Goal: Information Seeking & Learning: Find specific page/section

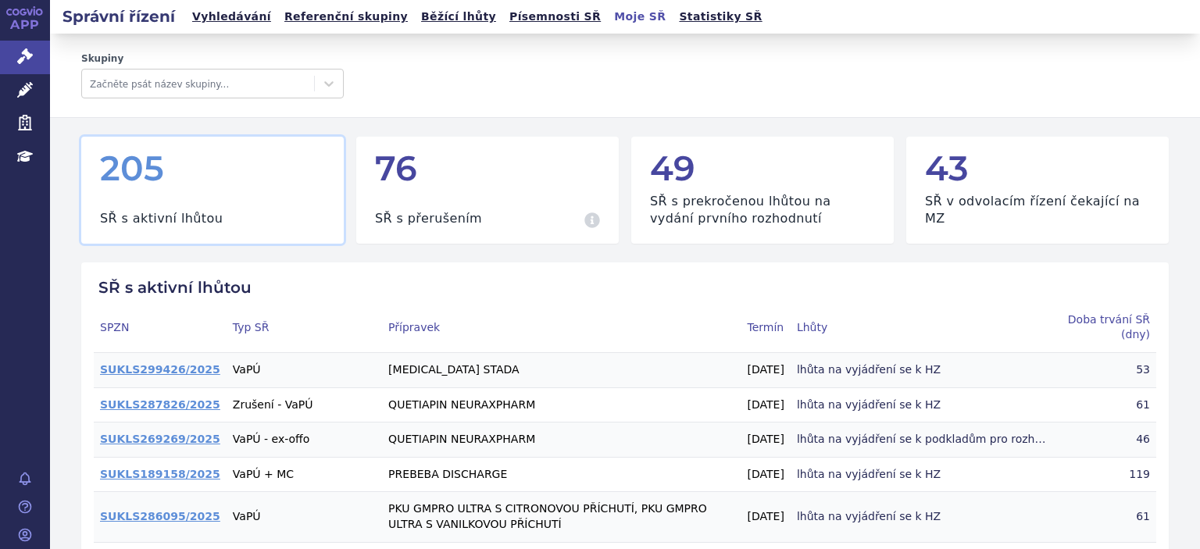
click at [230, 19] on link "Vyhledávání" at bounding box center [232, 16] width 88 height 21
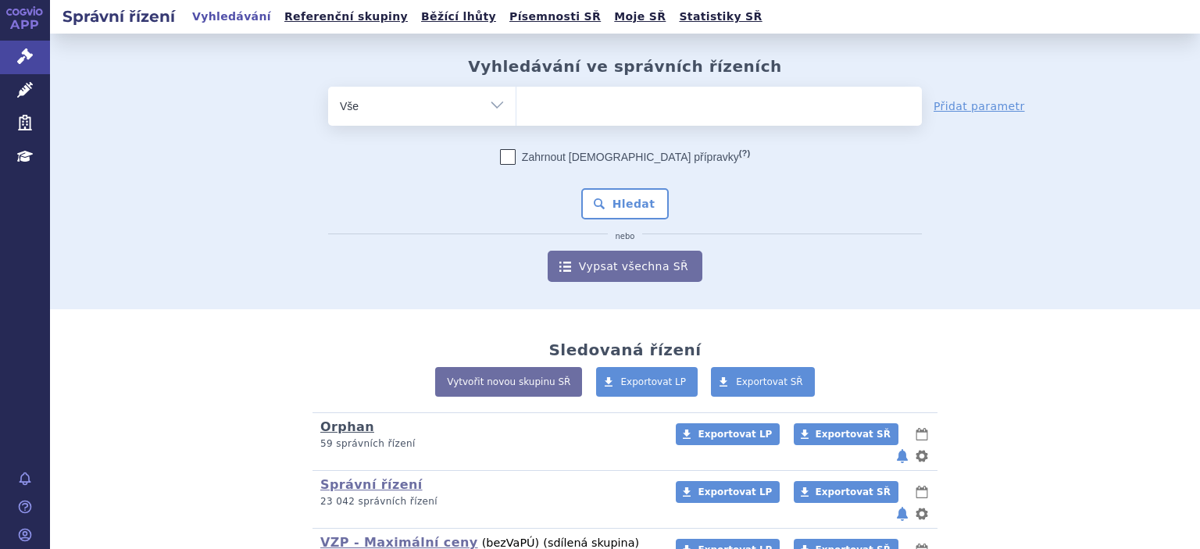
click at [341, 433] on link "Orphan" at bounding box center [347, 427] width 54 height 15
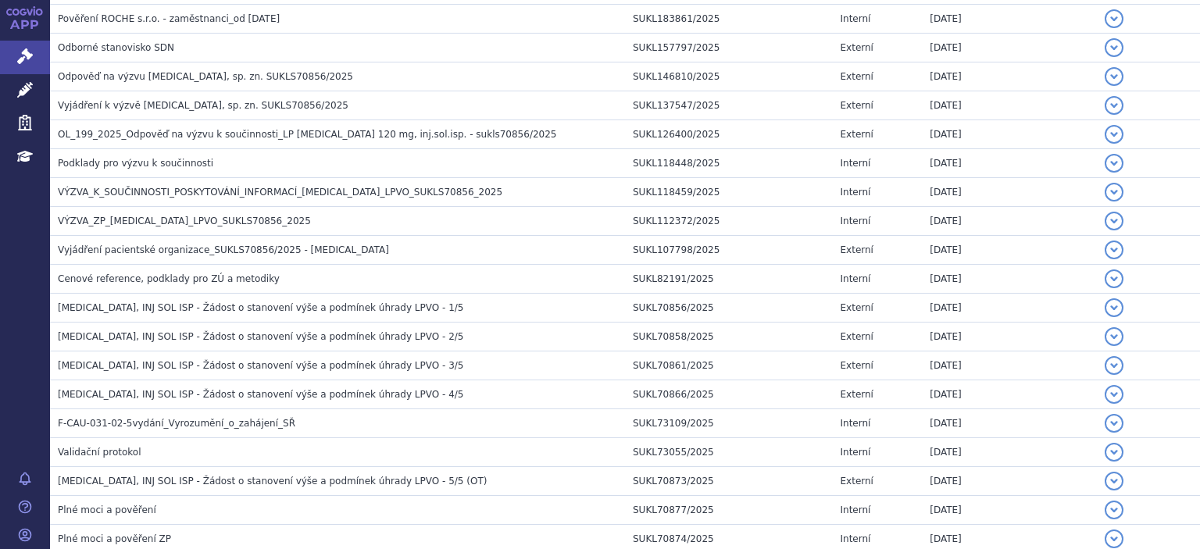
scroll to position [969, 0]
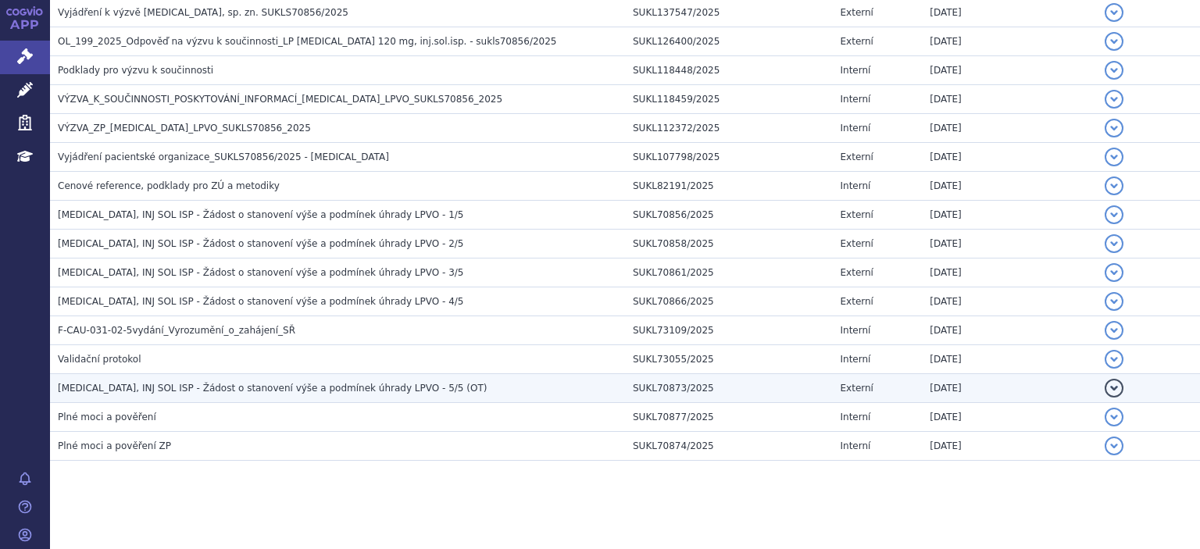
click at [240, 383] on span "ENSPRYNG, INJ SOL ISP - Žádost o stanovení výše a podmínek úhrady LPVO - 5/5 (O…" at bounding box center [272, 388] width 429 height 11
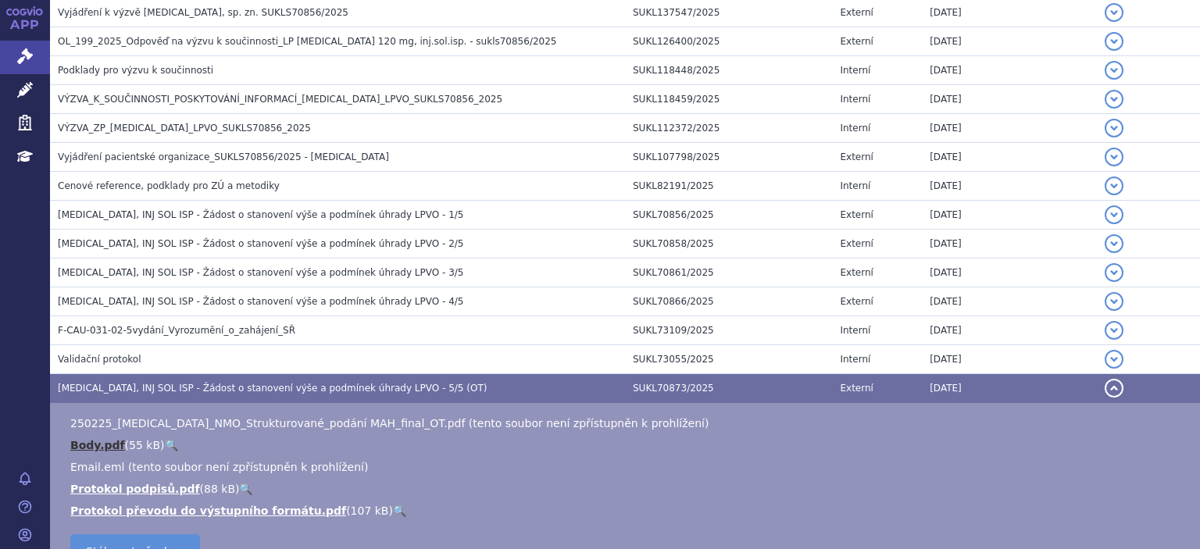
click at [84, 439] on link "Body.pdf" at bounding box center [97, 445] width 55 height 13
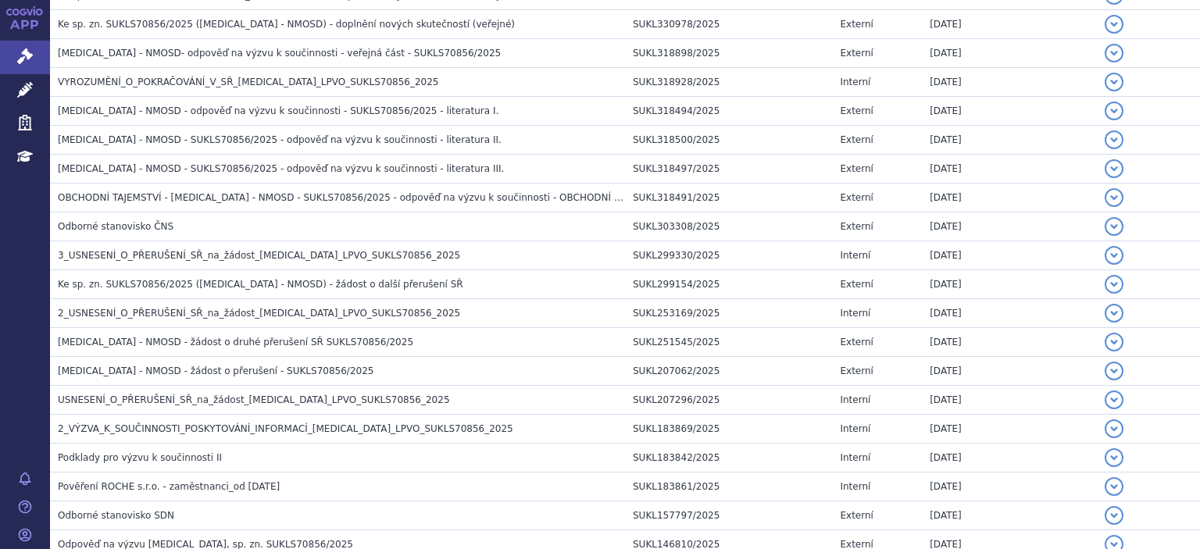
scroll to position [97, 0]
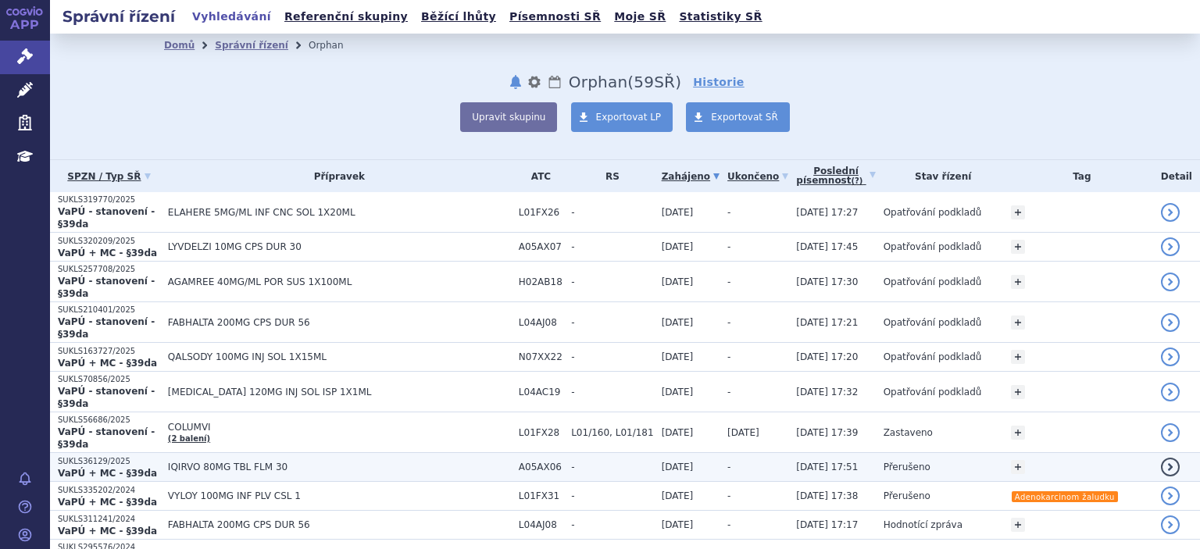
click at [114, 468] on strong "VaPÚ + MC - §39da" at bounding box center [107, 473] width 99 height 11
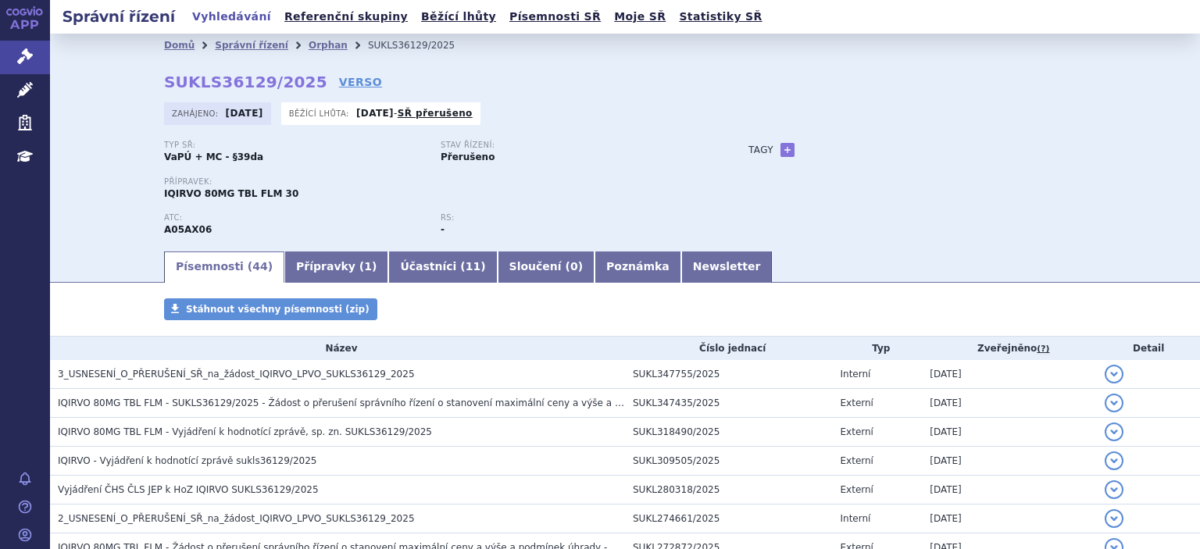
scroll to position [1171, 0]
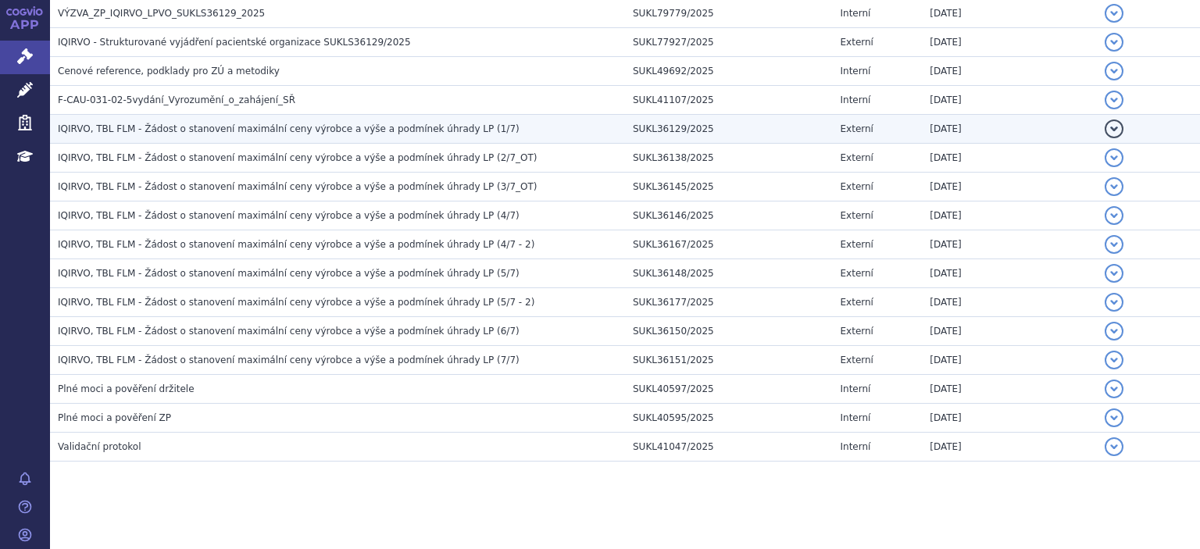
click at [214, 125] on span "IQIRVO, TBL FLM - Žádost o stanovení maximální ceny výrobce a výše a podmínek ú…" at bounding box center [289, 128] width 462 height 11
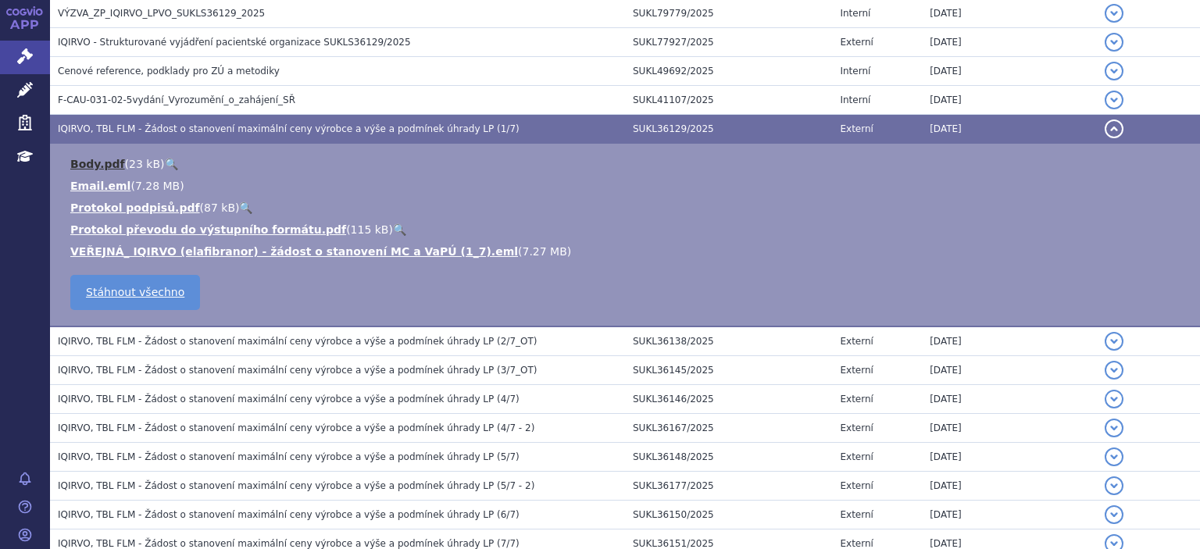
click at [93, 160] on link "Body.pdf" at bounding box center [97, 164] width 55 height 13
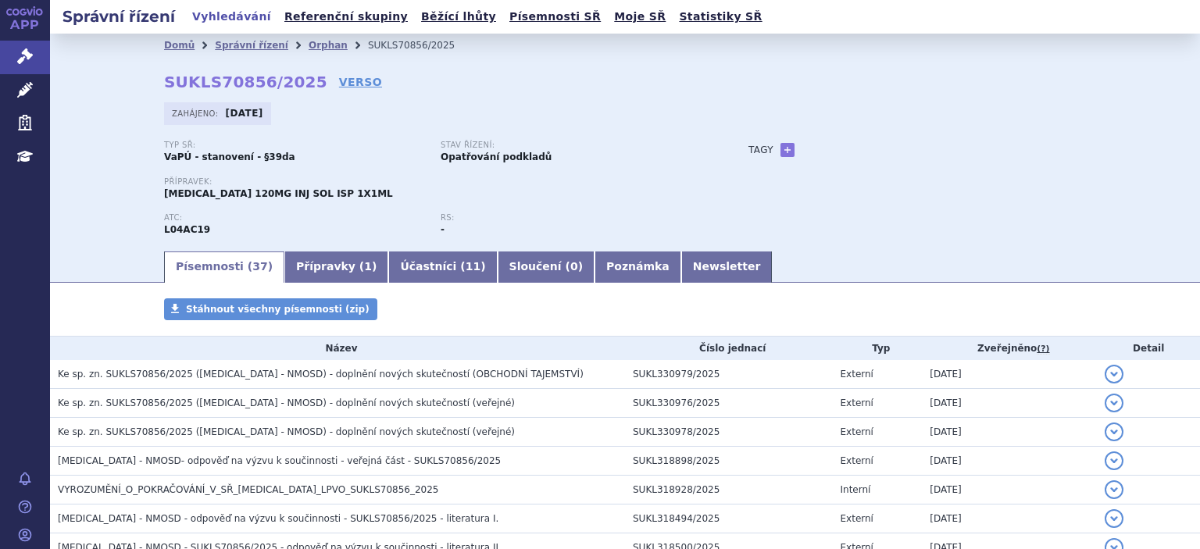
scroll to position [969, 0]
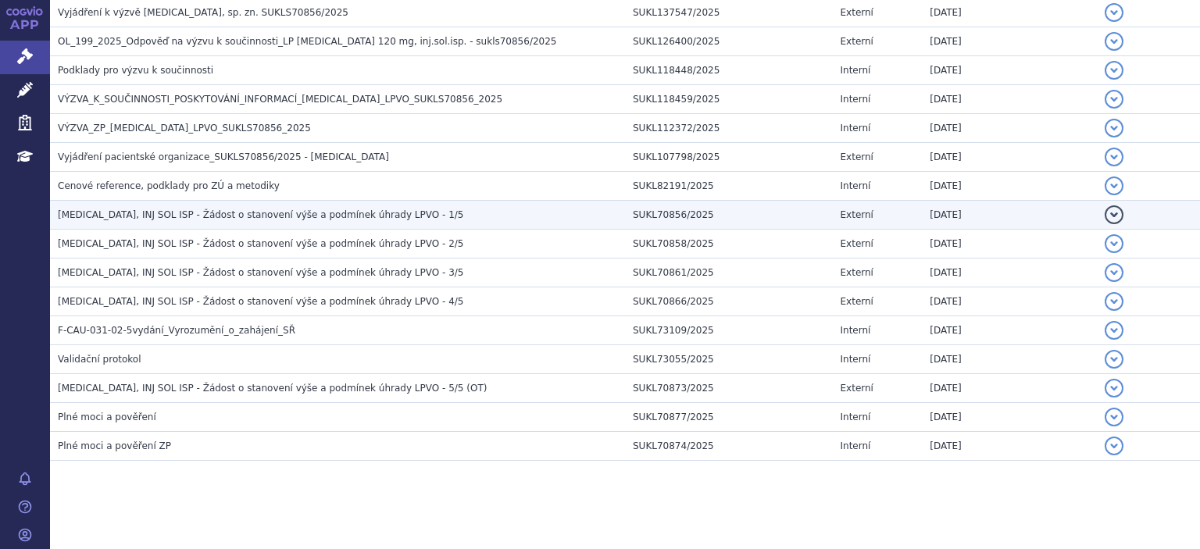
click at [176, 209] on span "ENSPRYNG, INJ SOL ISP - Žádost o stanovení výše a podmínek úhrady LPVO - 1/5" at bounding box center [261, 214] width 406 height 11
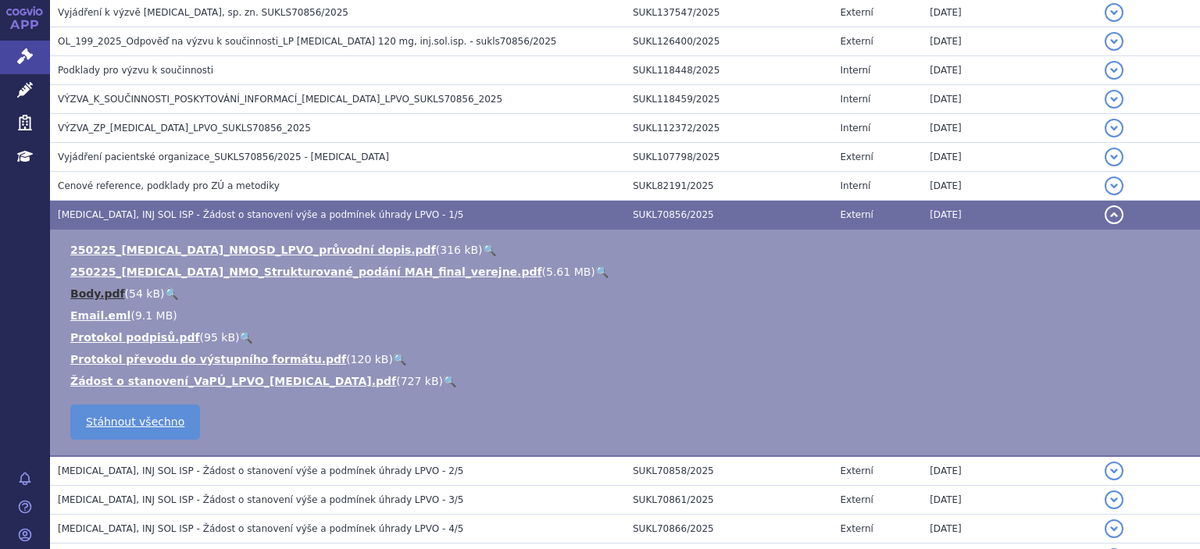
click at [89, 289] on link "Body.pdf" at bounding box center [97, 294] width 55 height 13
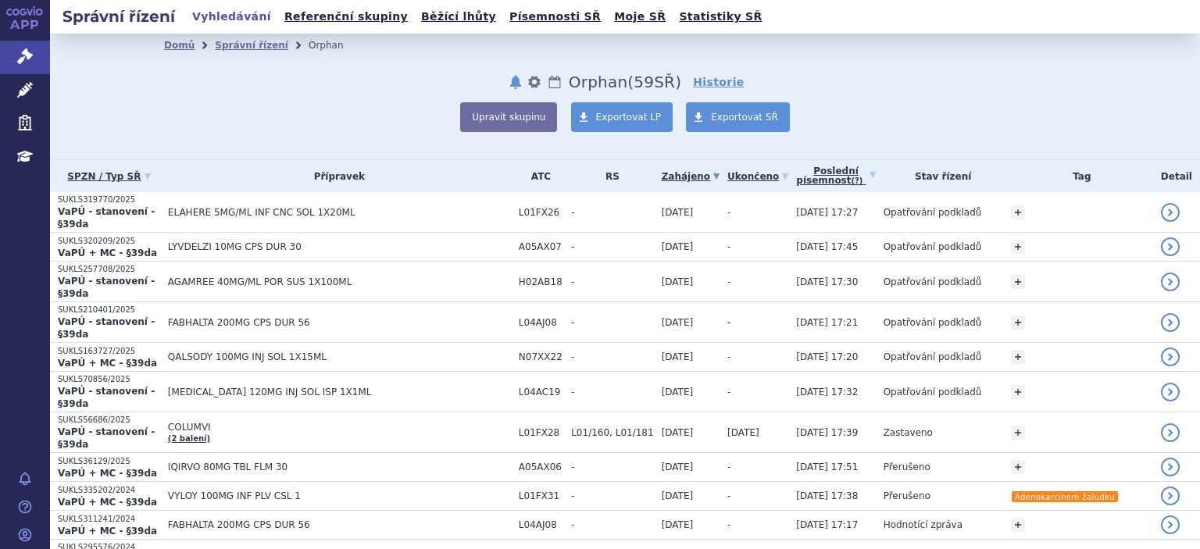
click at [120, 248] on strong "VaPÚ + MC - §39da" at bounding box center [107, 253] width 99 height 11
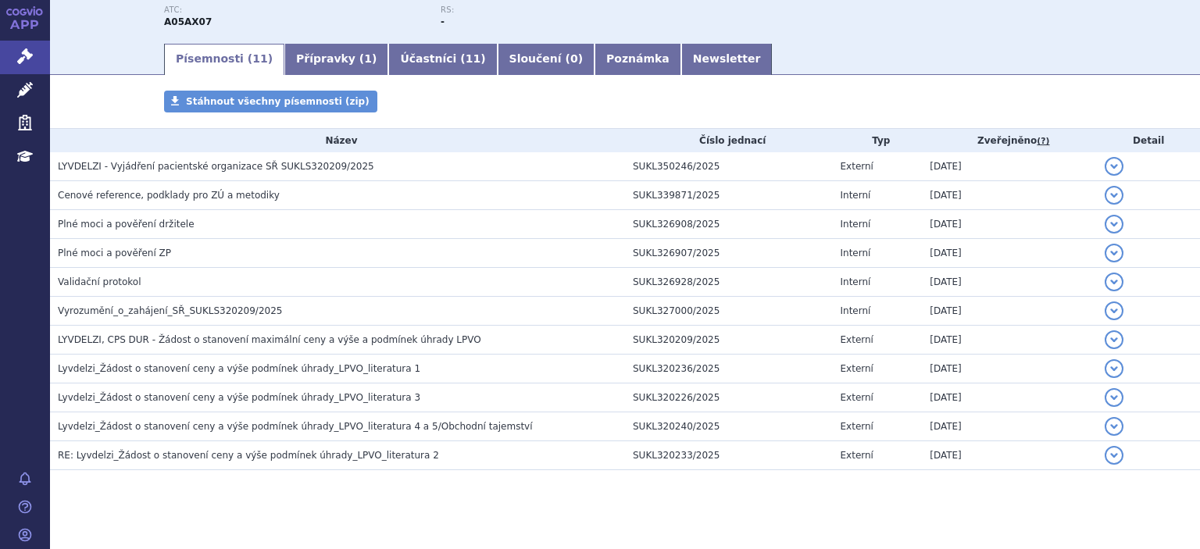
scroll to position [222, 0]
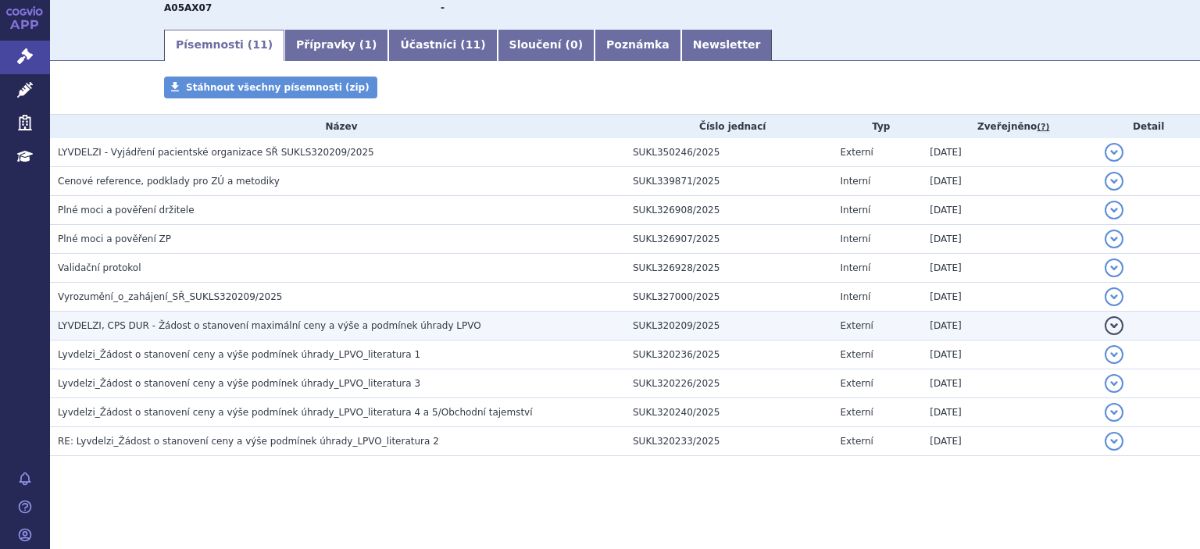
click at [229, 320] on h3 "LYVDELZI, CPS DUR - Žádost o stanovení maximální ceny a výše a podmínek úhrady …" at bounding box center [341, 326] width 567 height 16
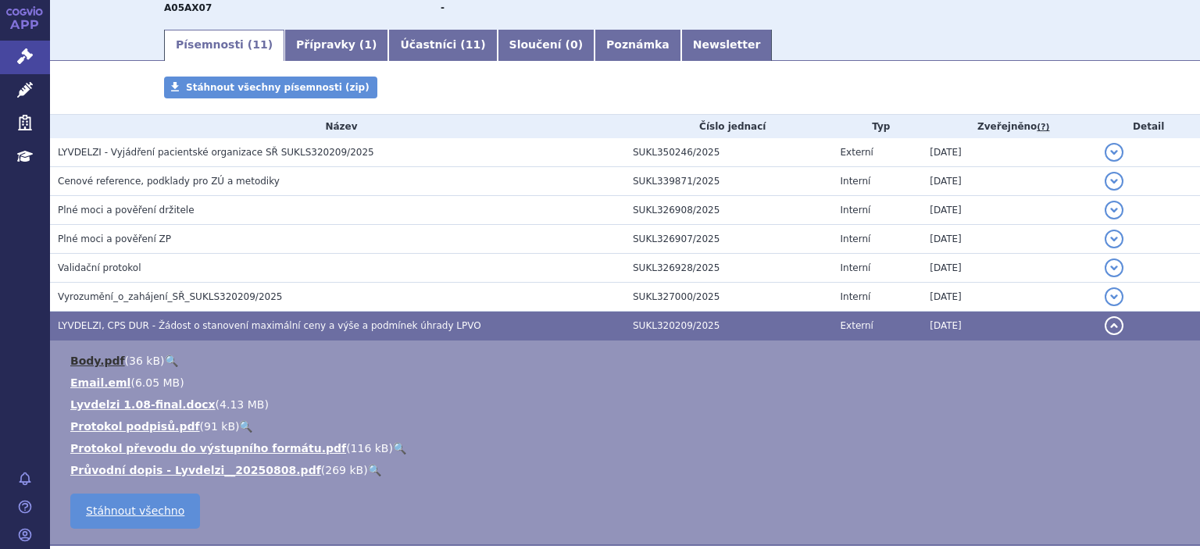
click at [90, 362] on link "Body.pdf" at bounding box center [97, 361] width 55 height 13
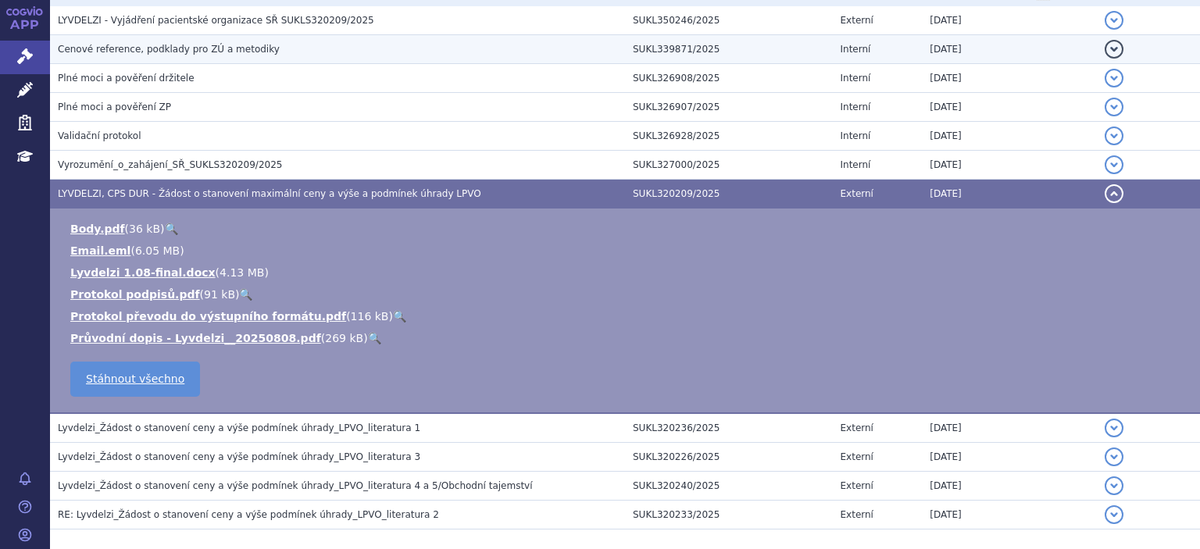
scroll to position [427, 0]
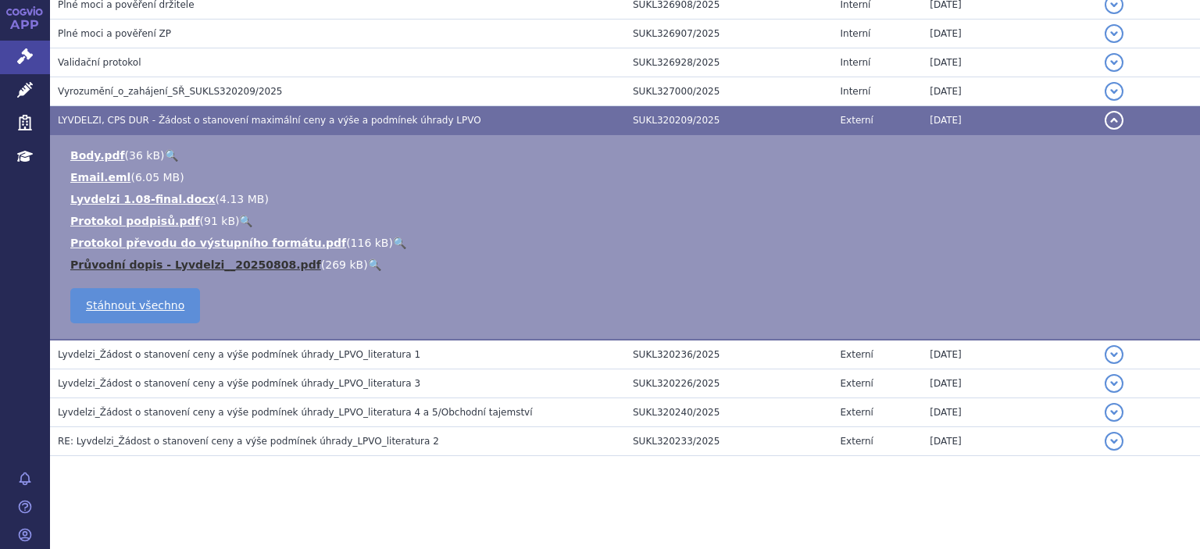
click at [148, 262] on link "Průvodní dopis - Lyvdelzi__20250808.pdf" at bounding box center [195, 265] width 251 height 13
click at [120, 264] on link "Průvodní dopis - Lyvdelzi__20250808.pdf" at bounding box center [195, 265] width 251 height 13
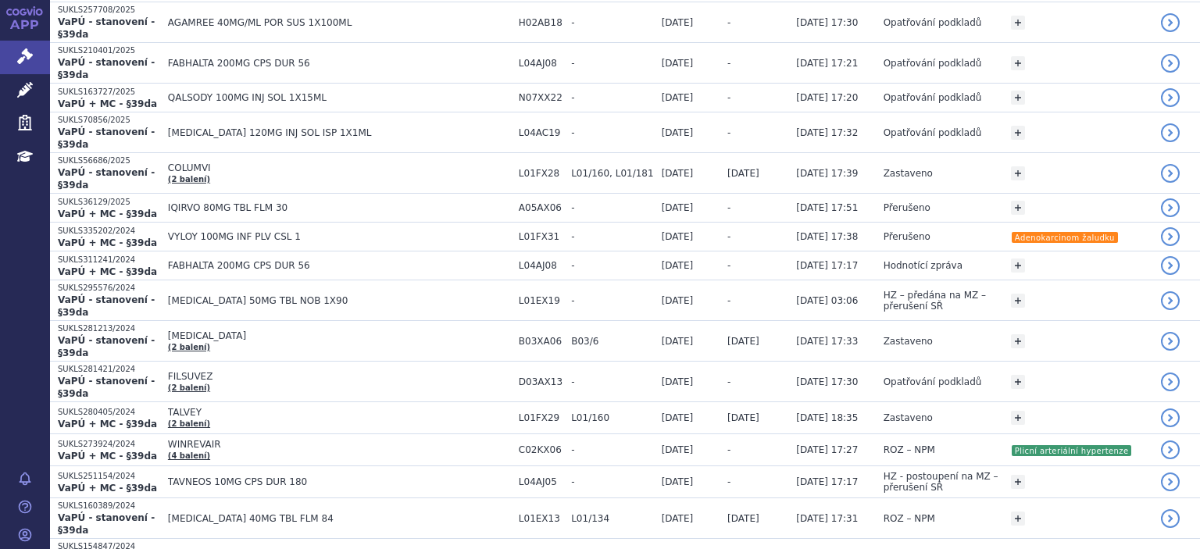
scroll to position [309, 0]
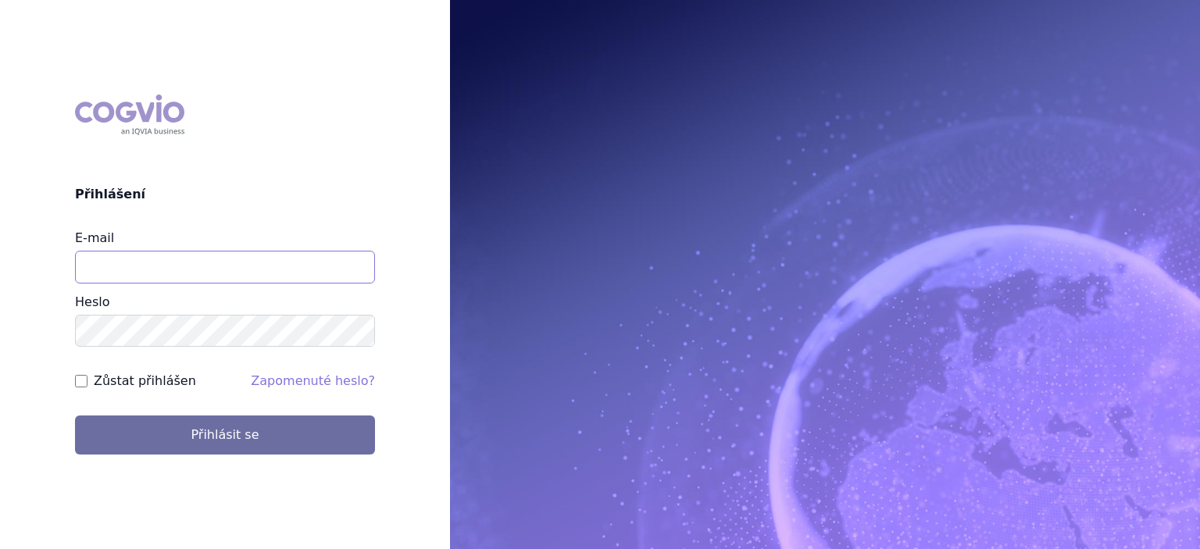
click at [255, 269] on input "E-mail" at bounding box center [225, 267] width 300 height 33
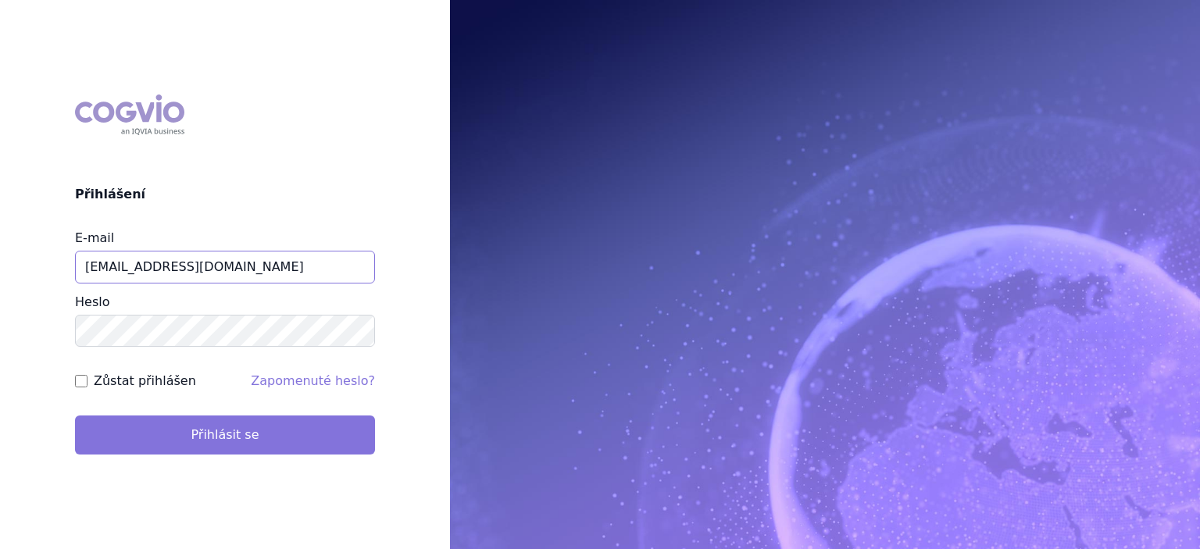
type input "[EMAIL_ADDRESS][DOMAIN_NAME]"
click at [205, 442] on button "Přihlásit se" at bounding box center [225, 435] width 300 height 39
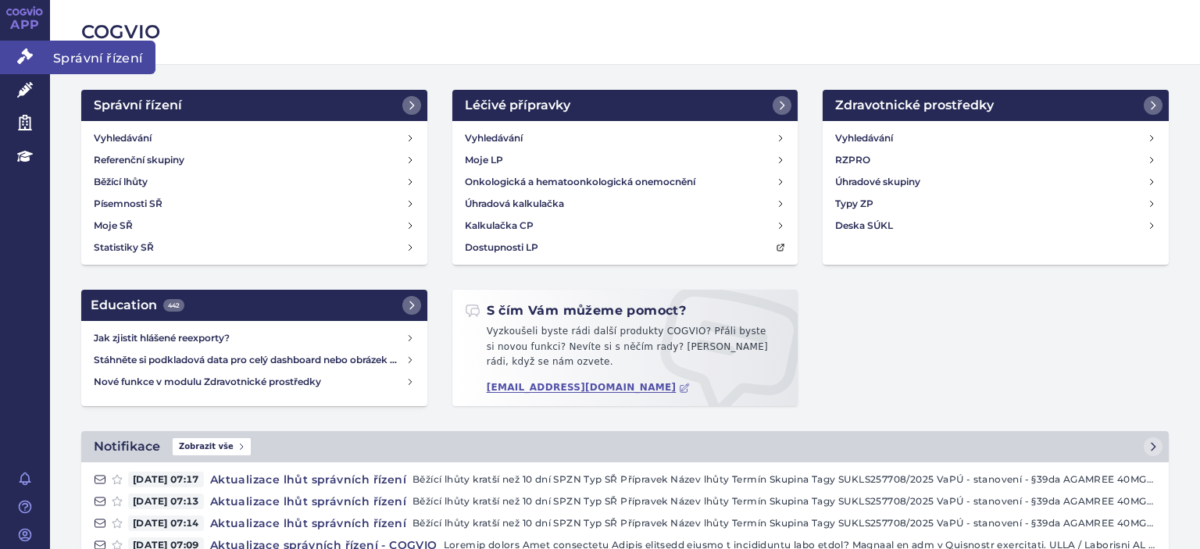
click at [14, 55] on link "Správní řízení" at bounding box center [25, 57] width 50 height 33
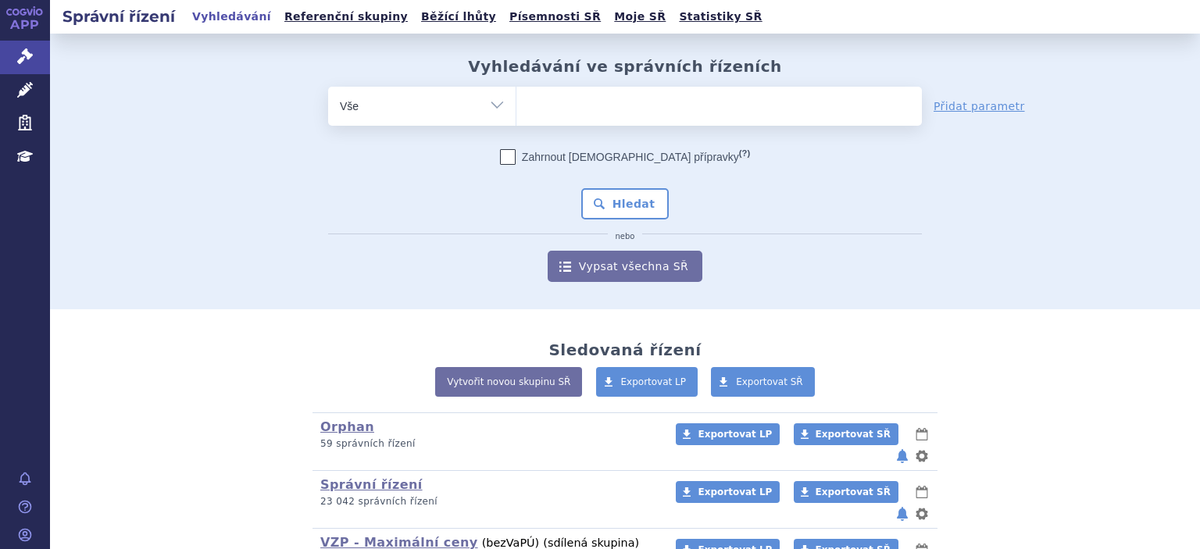
click at [588, 102] on ul at bounding box center [720, 103] width 406 height 33
click at [517, 102] on select at bounding box center [516, 105] width 1 height 39
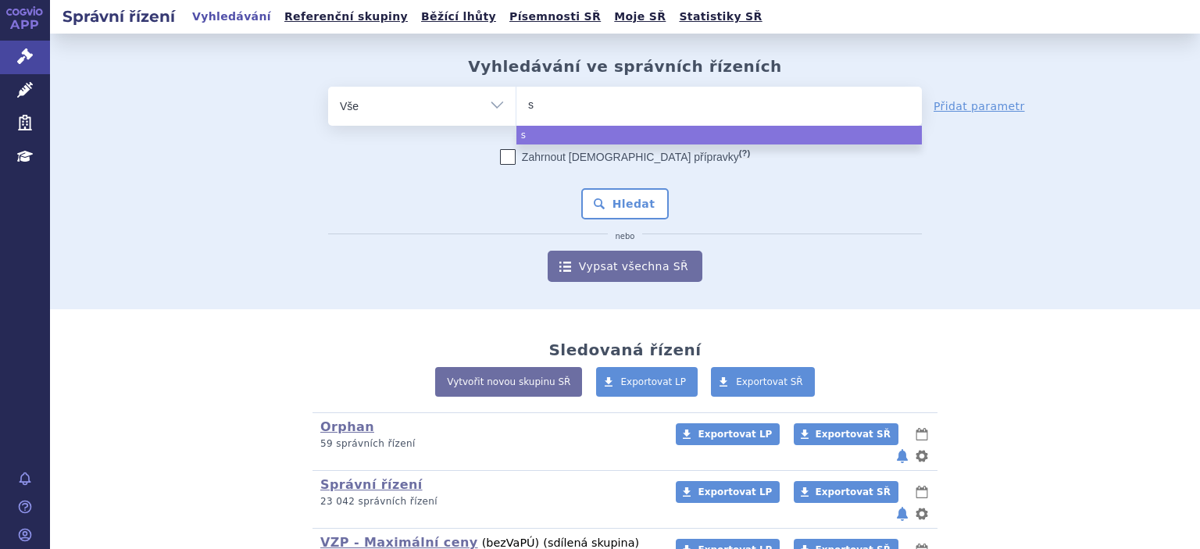
type input "sw"
type input "swi"
type input "swix"
type input "swixx"
select select "swixx"
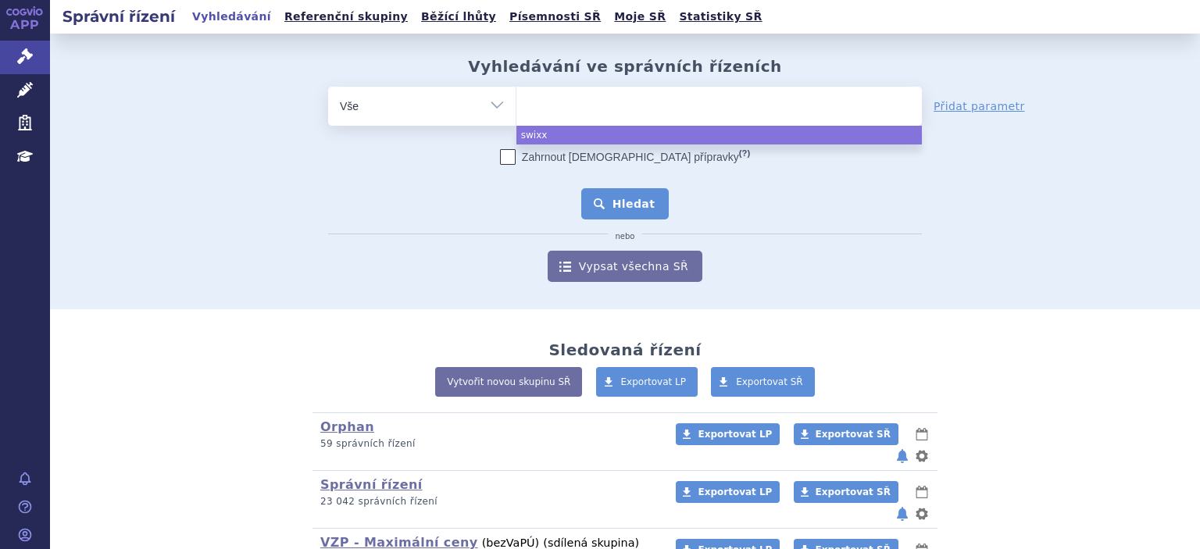
click at [645, 206] on button "Hledat" at bounding box center [625, 203] width 88 height 31
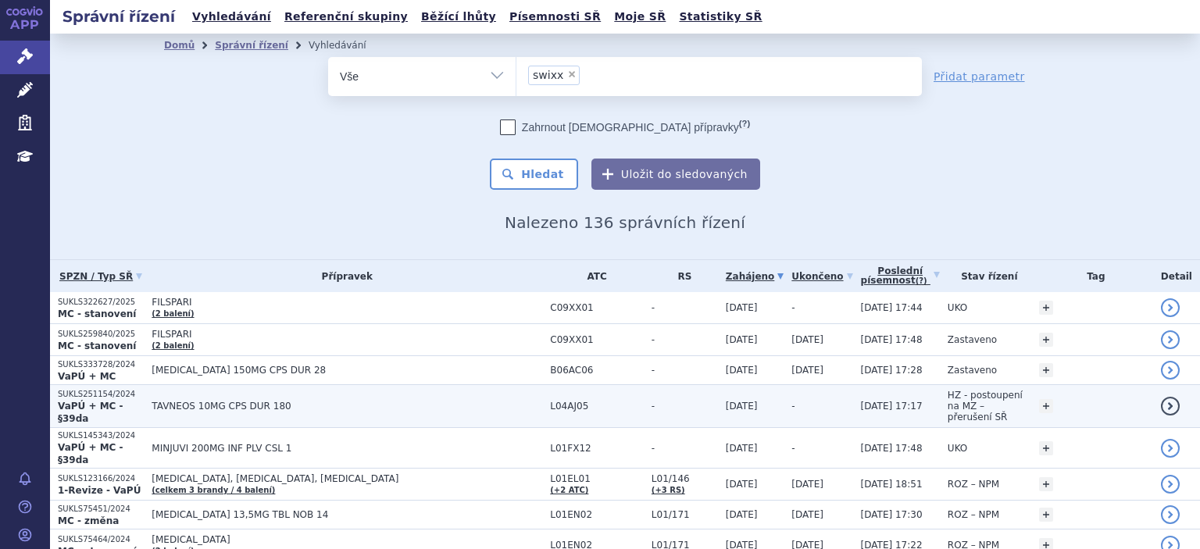
click at [98, 399] on p "SUKLS251154/2024" at bounding box center [101, 394] width 86 height 11
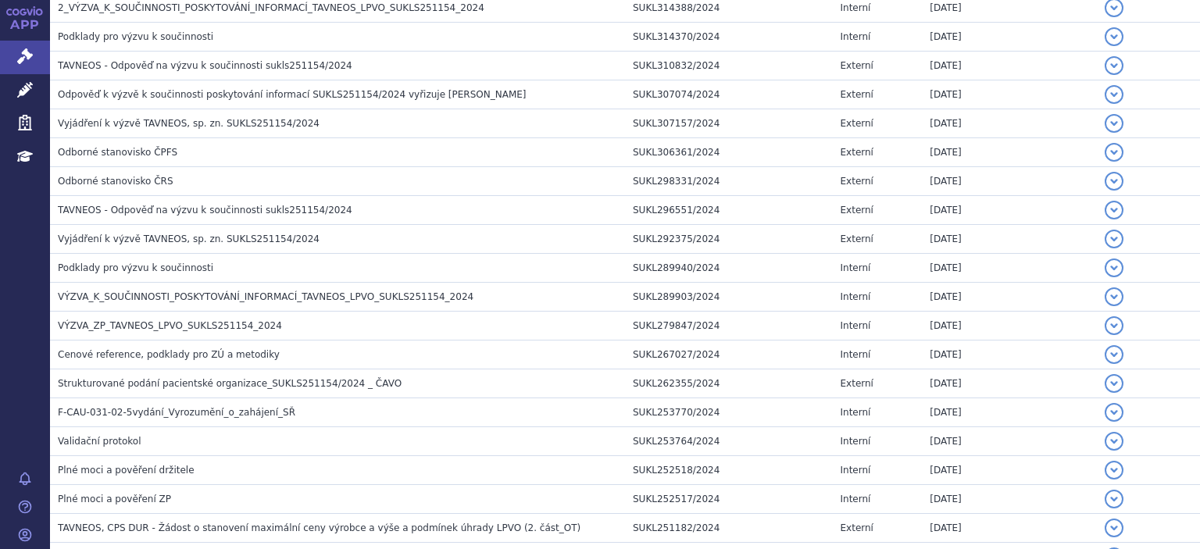
scroll to position [1544, 0]
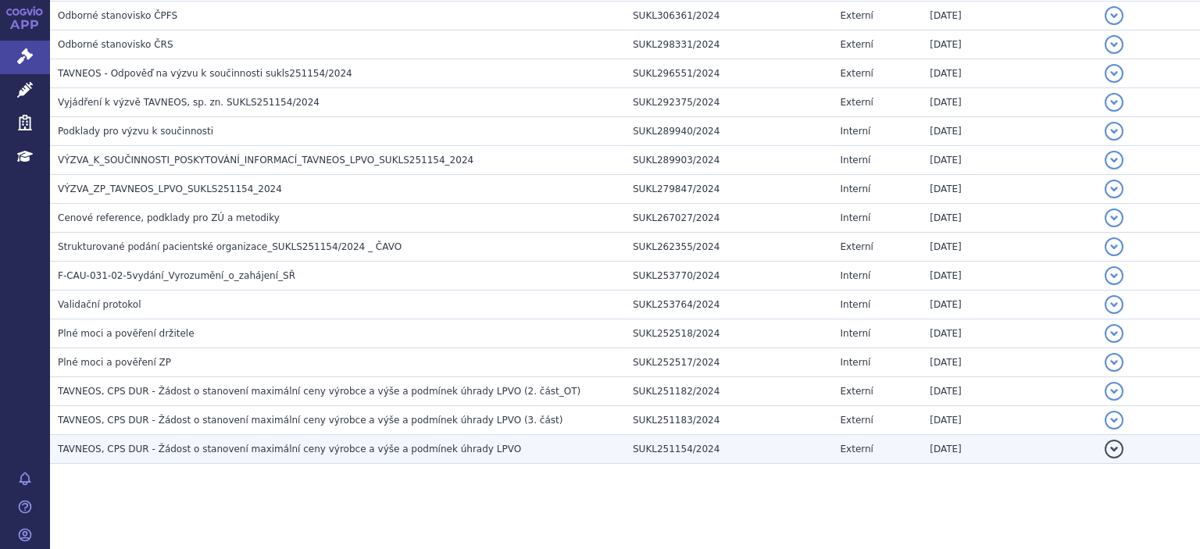
click at [352, 448] on h3 "TAVNEOS, CPS DUR - Žádost o stanovení maximální ceny výrobce a výše a podmínek …" at bounding box center [341, 450] width 567 height 16
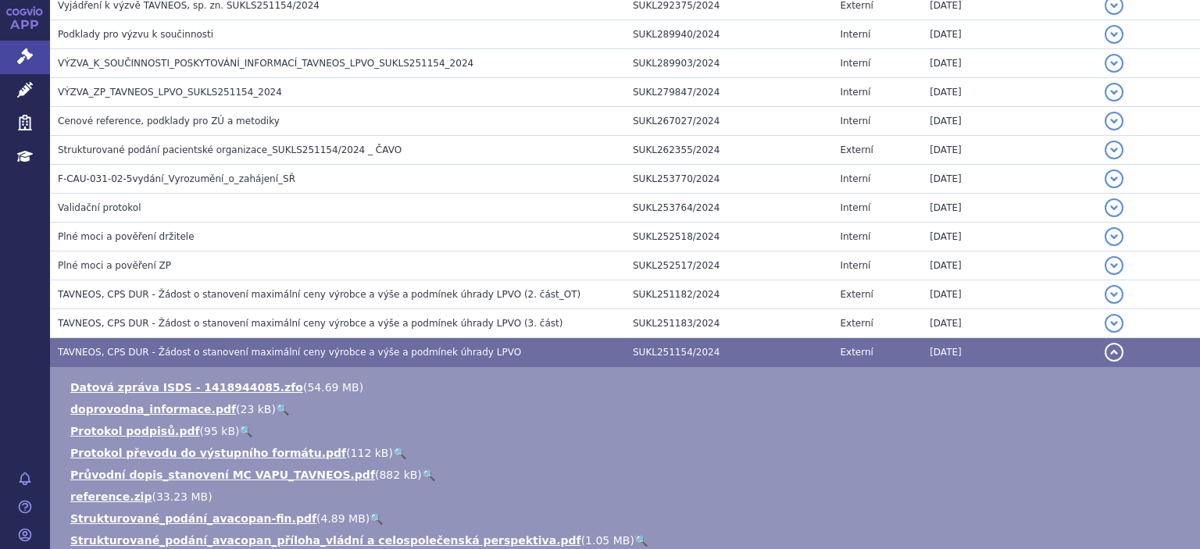
scroll to position [1646, 0]
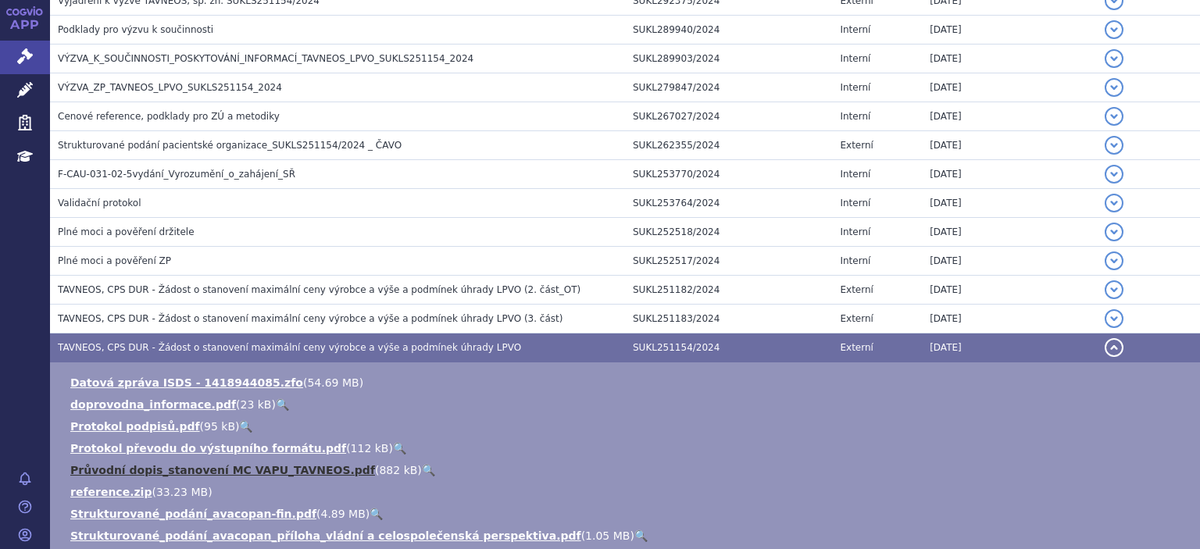
click at [137, 464] on link "Průvodní dopis_stanovení MC VAPU_TAVNEOS.pdf" at bounding box center [222, 470] width 305 height 13
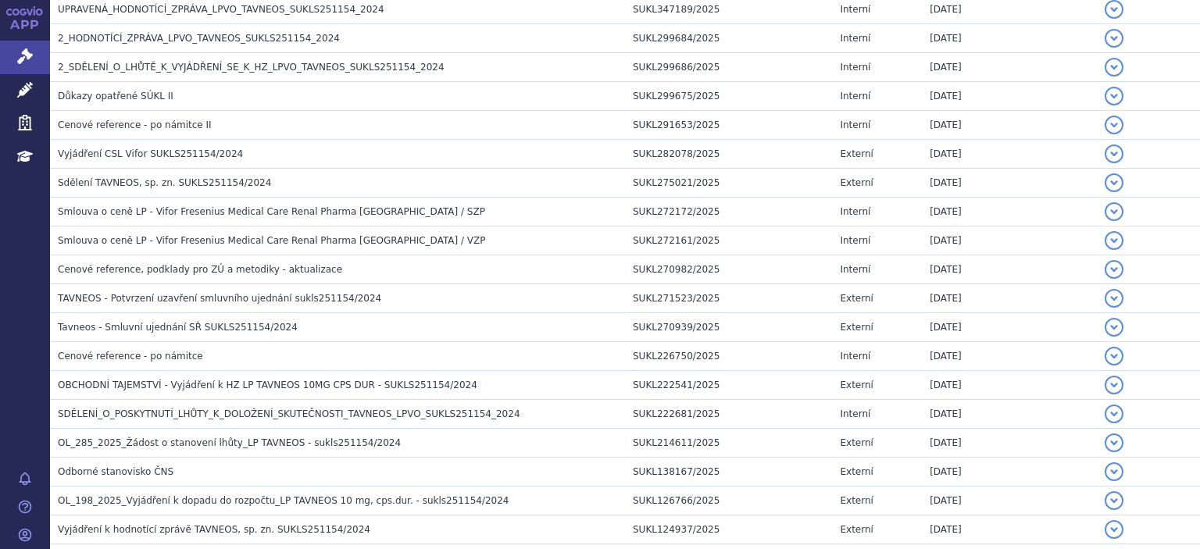
scroll to position [0, 0]
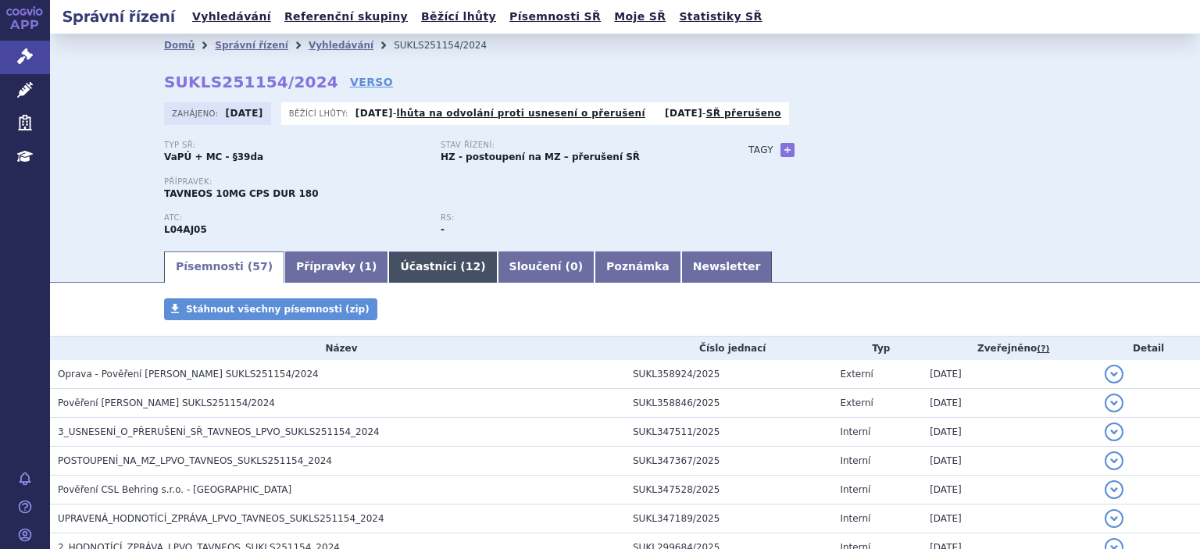
click at [396, 267] on link "Účastníci ( 12 )" at bounding box center [442, 267] width 109 height 31
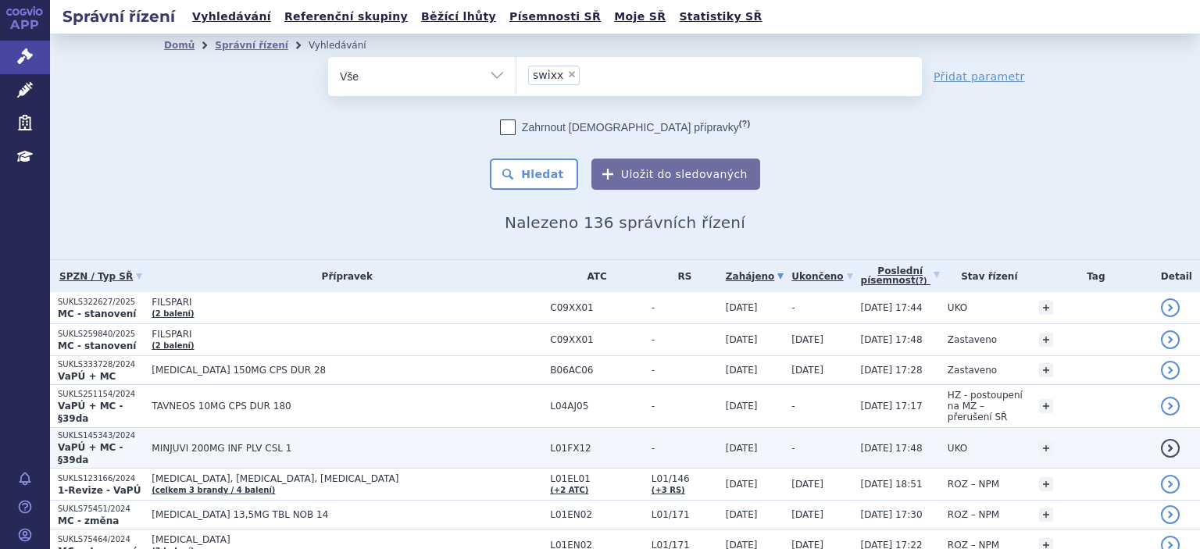
click at [89, 442] on strong "VaPÚ + MC - §39da" at bounding box center [91, 453] width 66 height 23
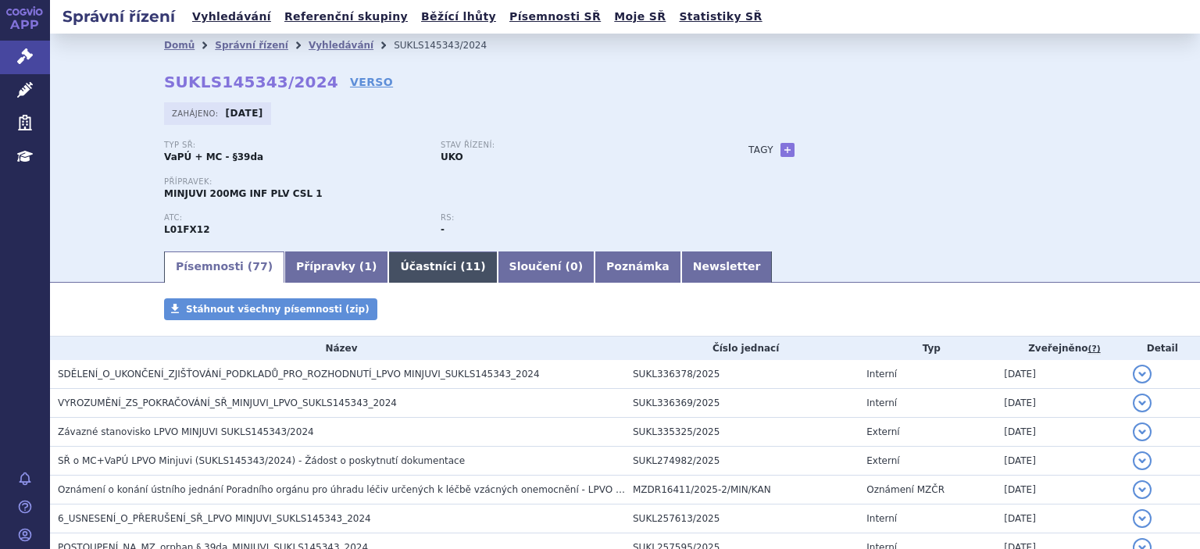
click at [408, 263] on link "Účastníci ( 11 )" at bounding box center [442, 267] width 109 height 31
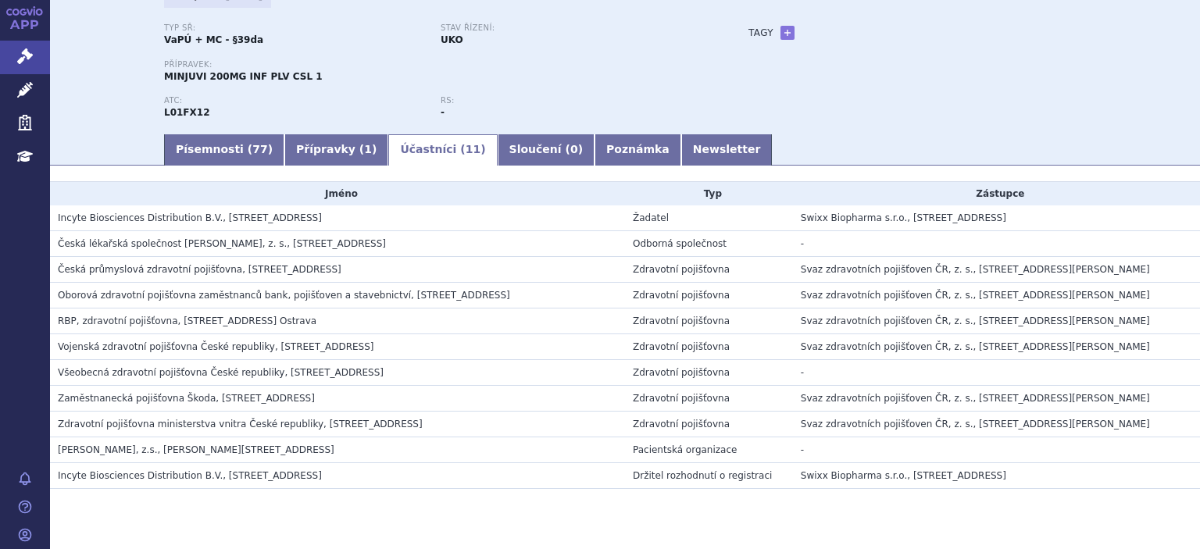
scroll to position [150, 0]
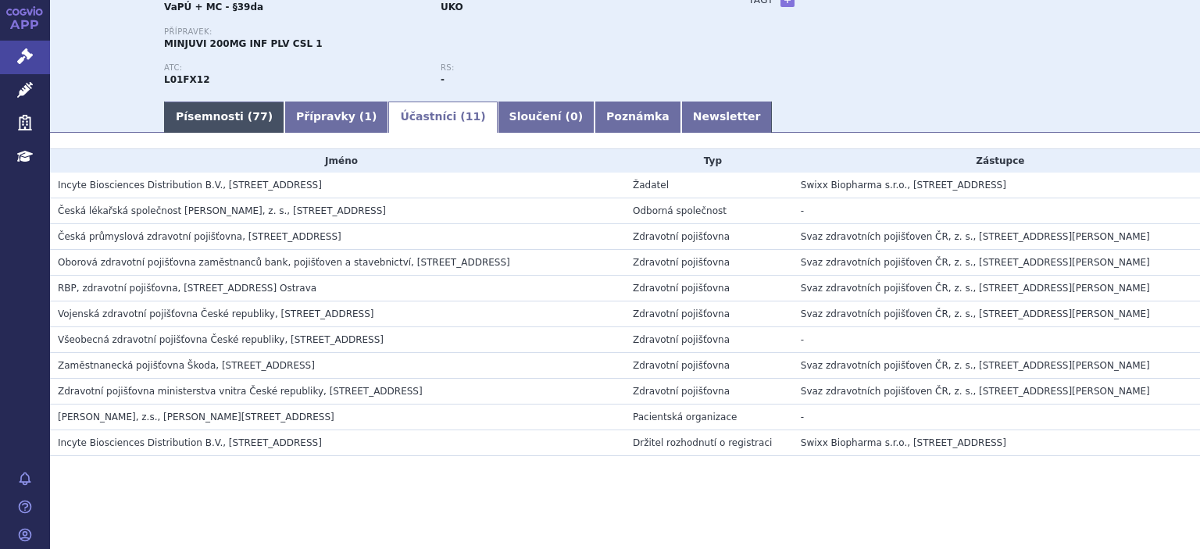
click at [216, 123] on link "Písemnosti ( 77 )" at bounding box center [224, 117] width 120 height 31
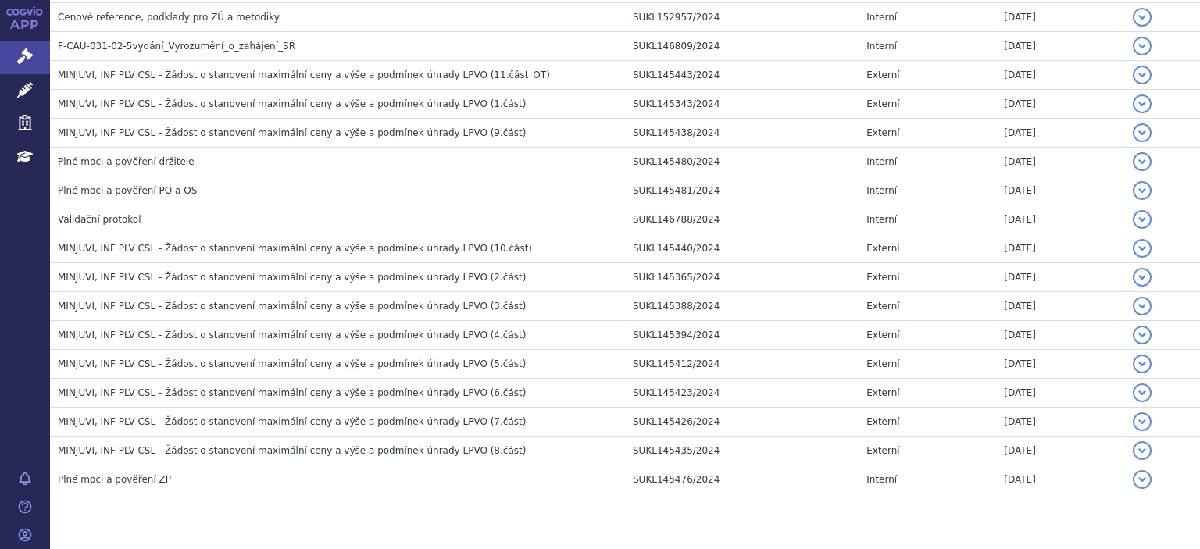
scroll to position [2119, 0]
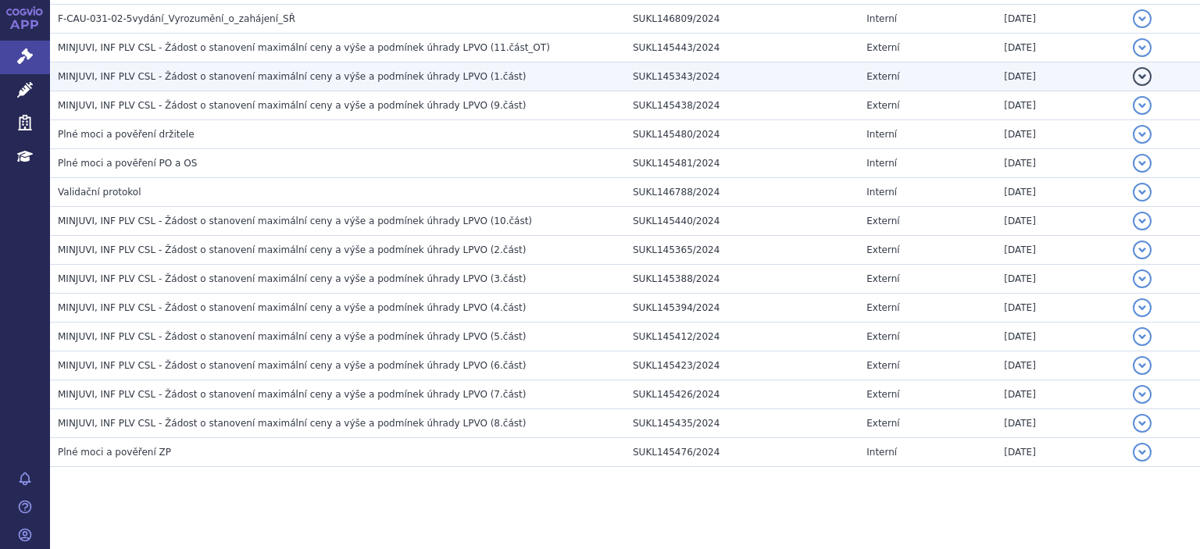
click at [111, 71] on span "MINJUVI, INF PLV CSL - Žádost o stanovení maximální ceny a výše a podmínek úhra…" at bounding box center [292, 76] width 468 height 11
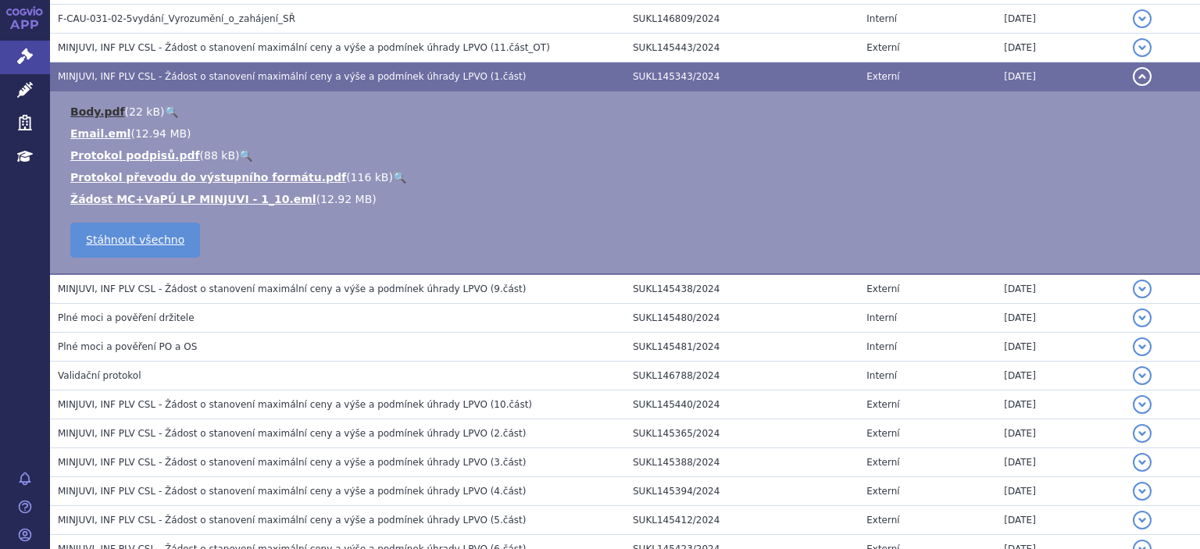
click at [89, 105] on link "Body.pdf" at bounding box center [97, 111] width 55 height 13
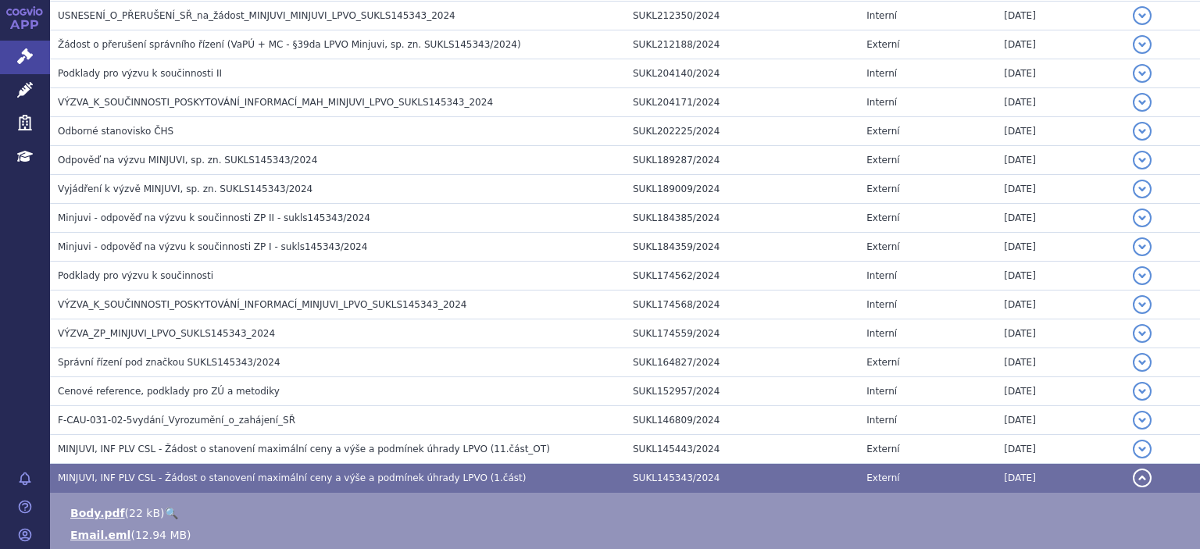
scroll to position [1696, 0]
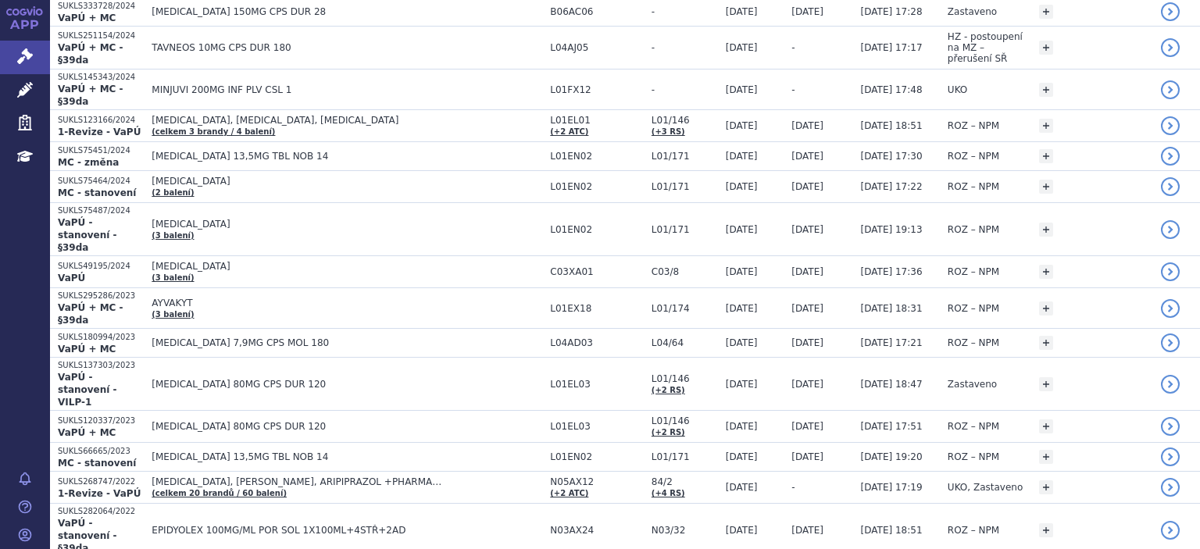
scroll to position [374, 0]
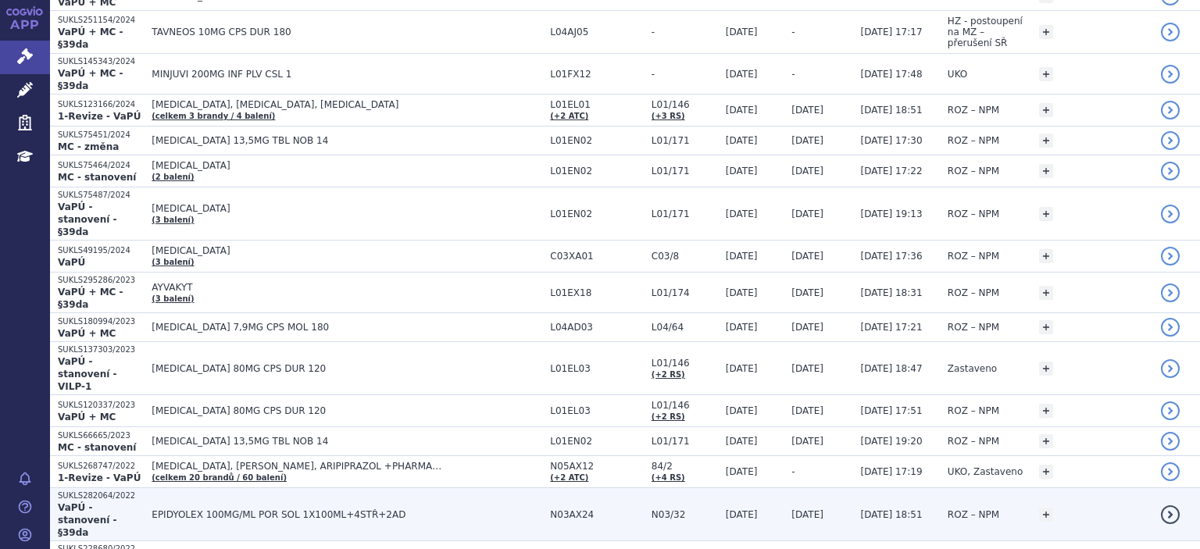
click at [117, 502] on strong "VaPÚ - stanovení - §39da" at bounding box center [87, 520] width 59 height 36
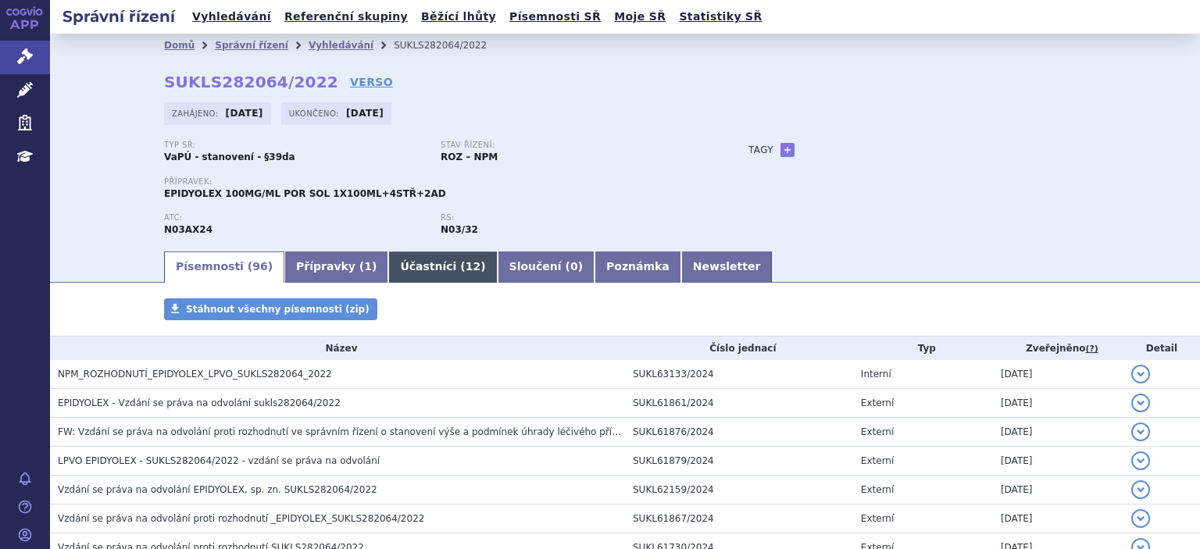
click at [389, 267] on link "Účastníci ( 12 )" at bounding box center [442, 267] width 109 height 31
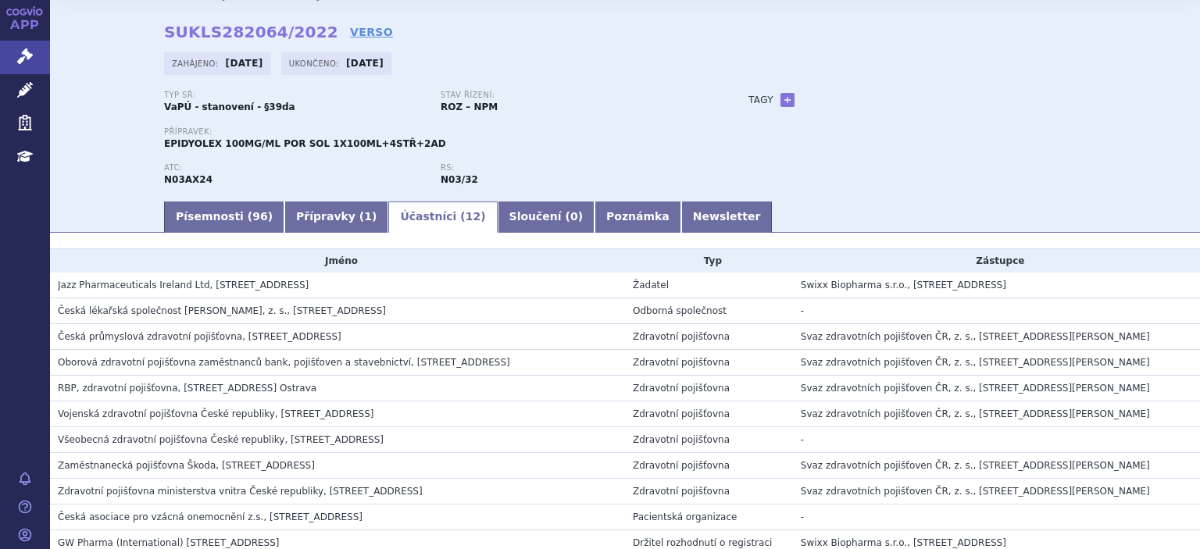
scroll to position [152, 0]
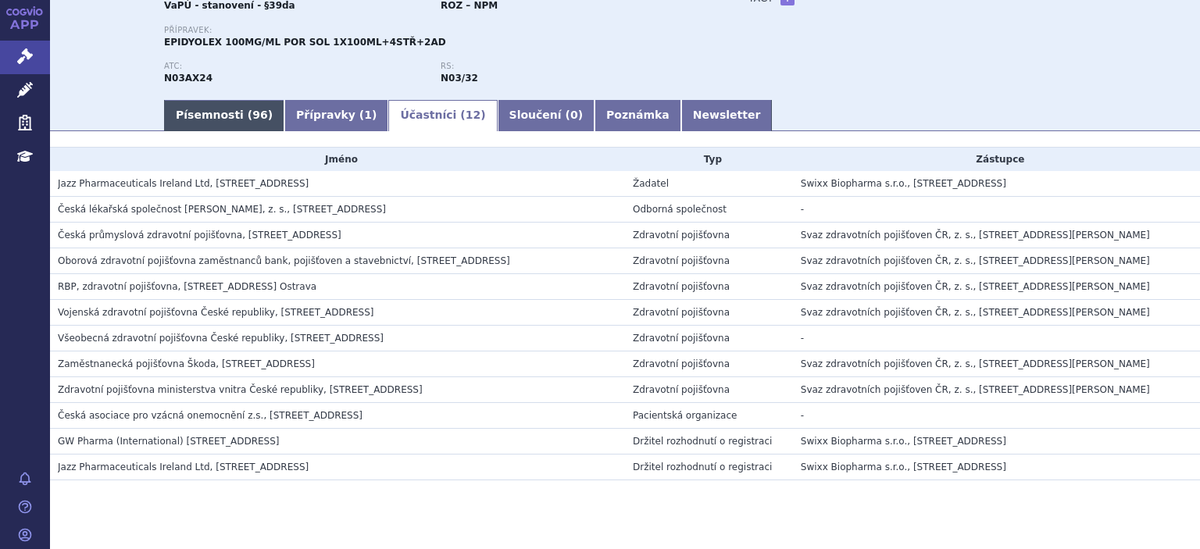
click at [195, 117] on link "Písemnosti ( 96 )" at bounding box center [224, 115] width 120 height 31
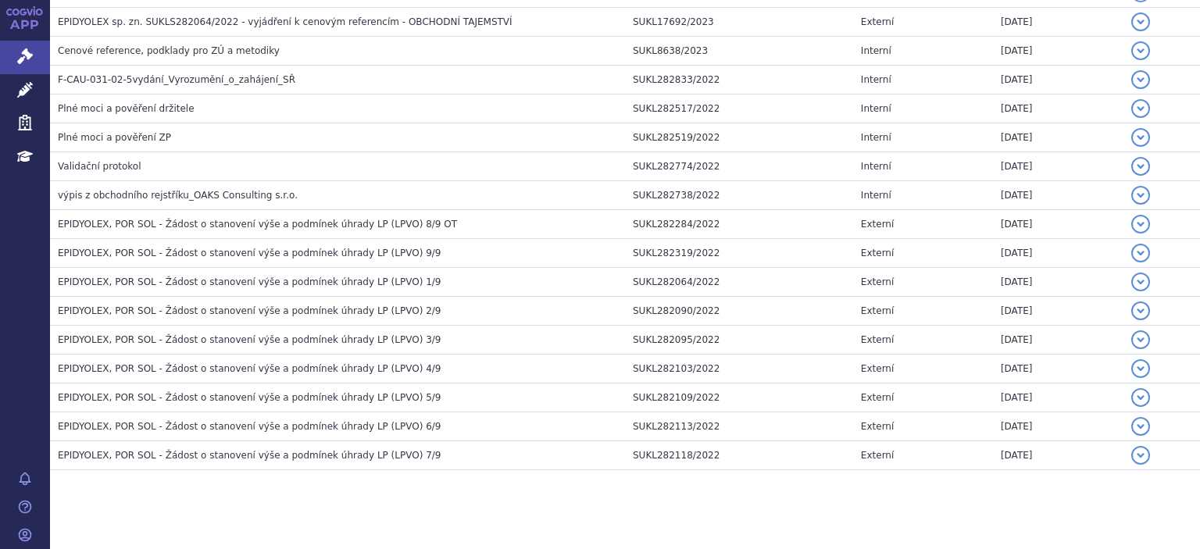
scroll to position [2666, 0]
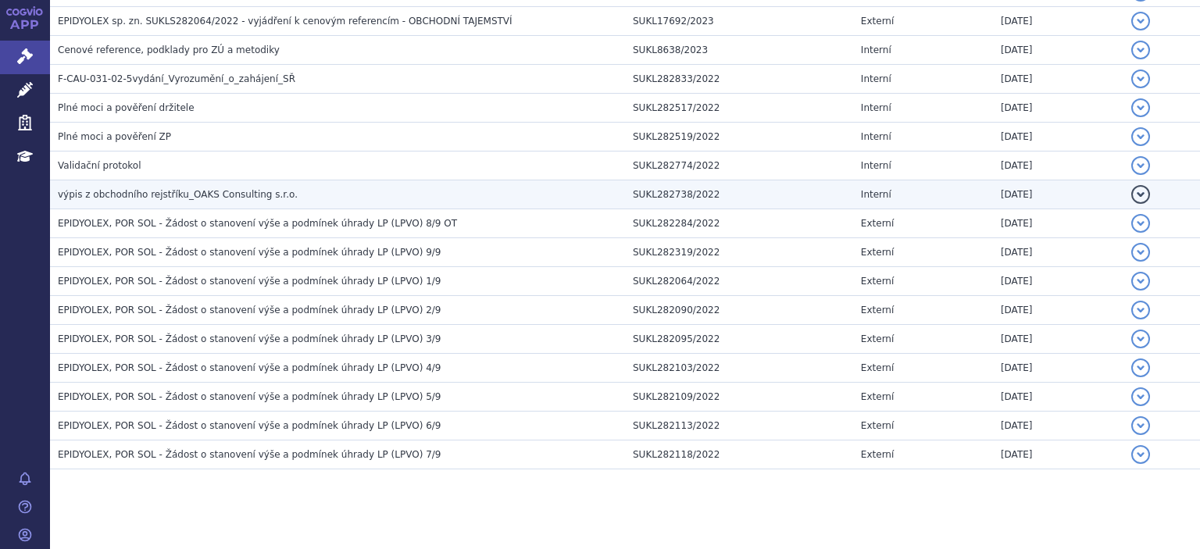
click at [188, 189] on span "výpis z obchodního rejstříku_OAKS Consulting s.r.o." at bounding box center [178, 194] width 240 height 11
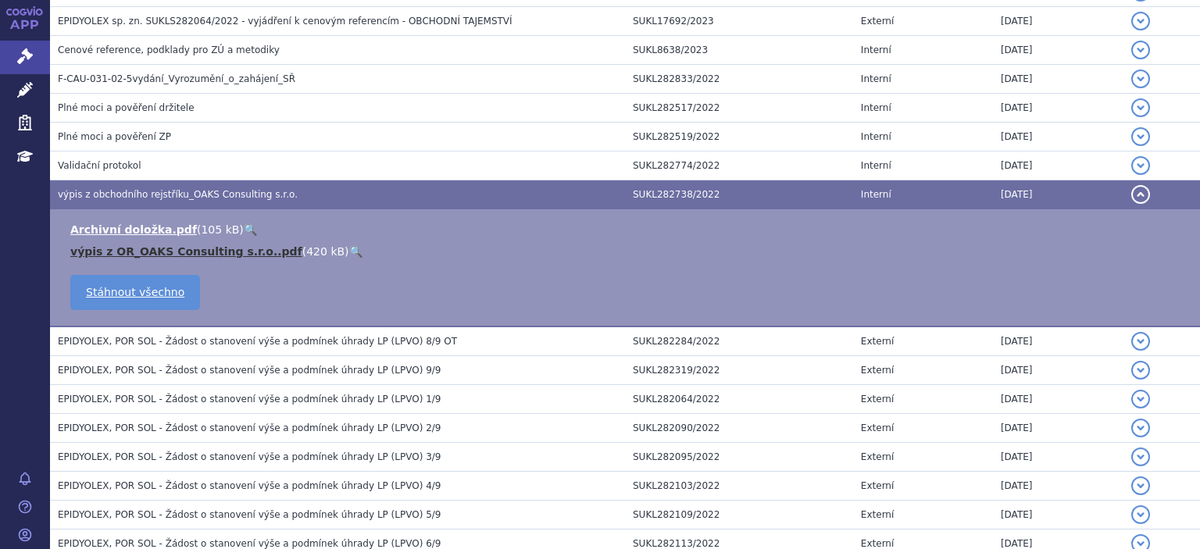
click at [174, 245] on link "výpis z OR_OAKS Consulting s.r.o..pdf" at bounding box center [186, 251] width 232 height 13
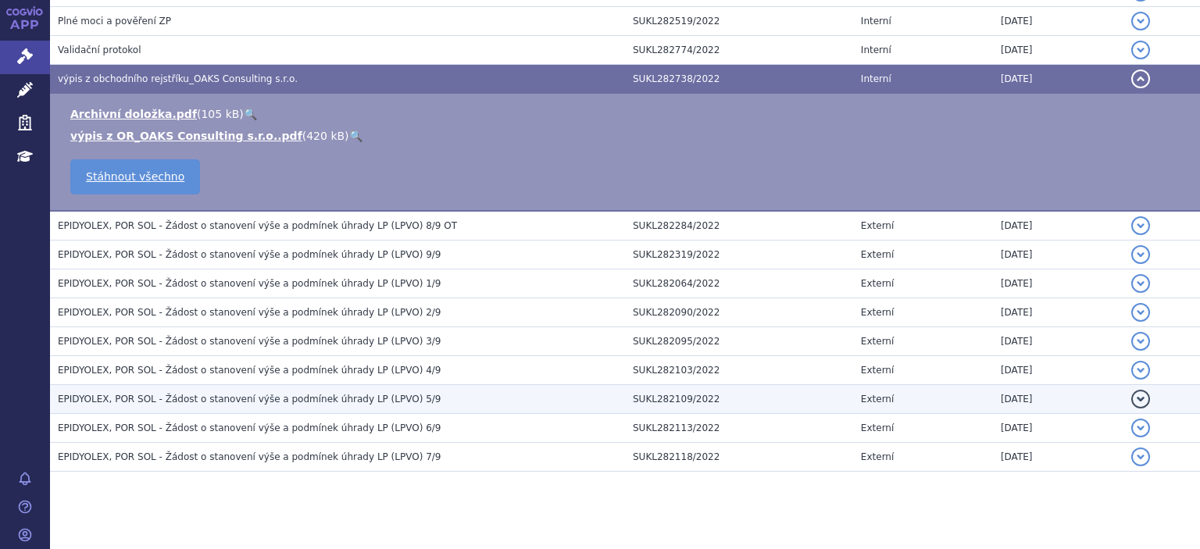
scroll to position [2784, 0]
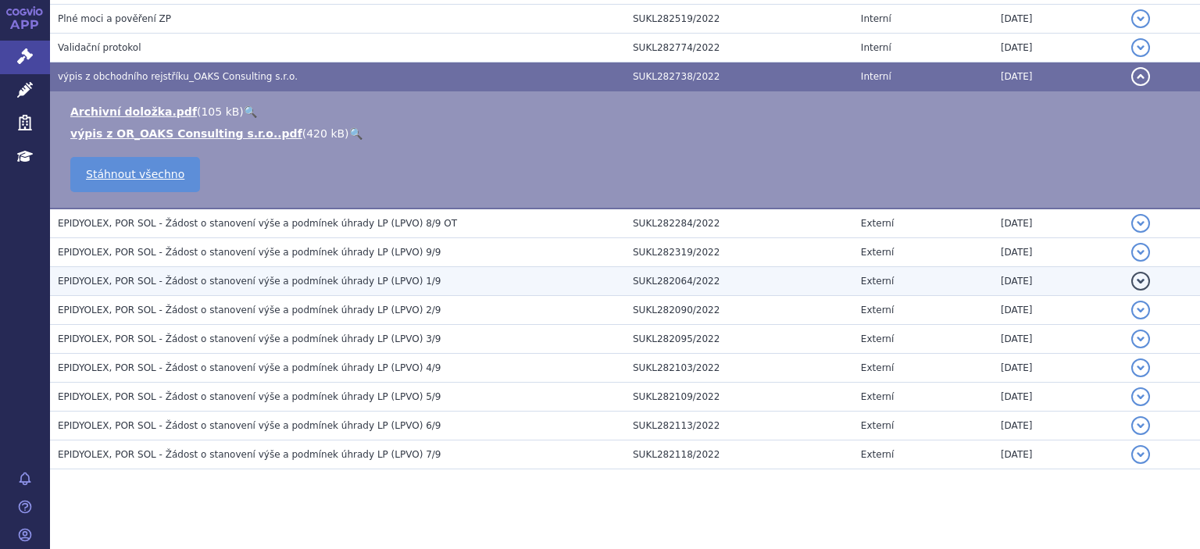
click at [277, 276] on span "EPIDYOLEX, POR SOL - Žádost o stanovení výše a podmínek úhrady LP (LPVO) 1/9" at bounding box center [249, 281] width 383 height 11
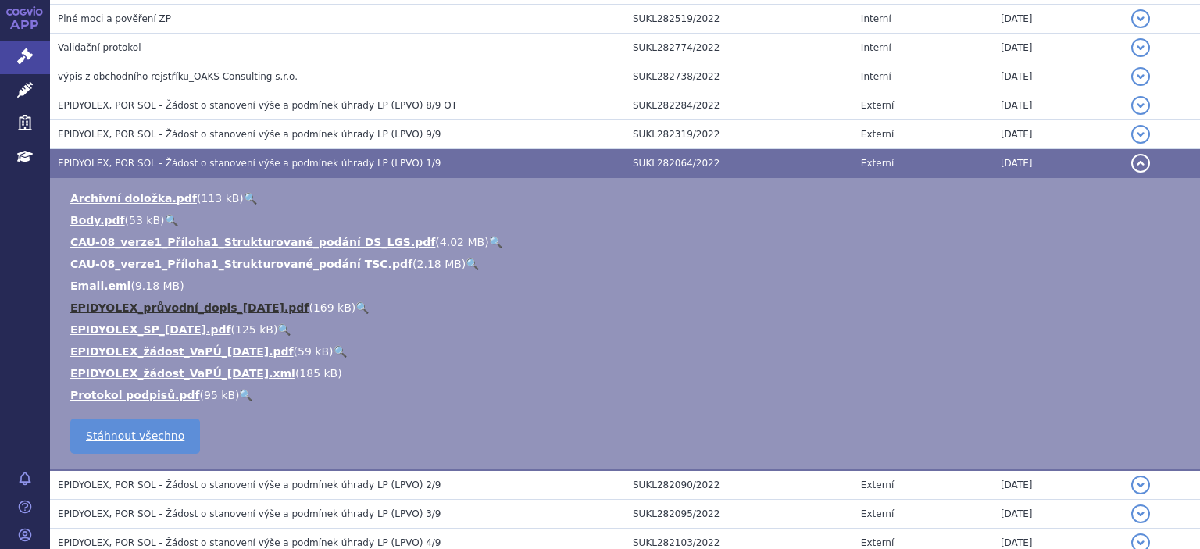
click at [188, 302] on link "EPIDYOLEX_průvodní_dopis_2022-12-22.pdf" at bounding box center [189, 308] width 238 height 13
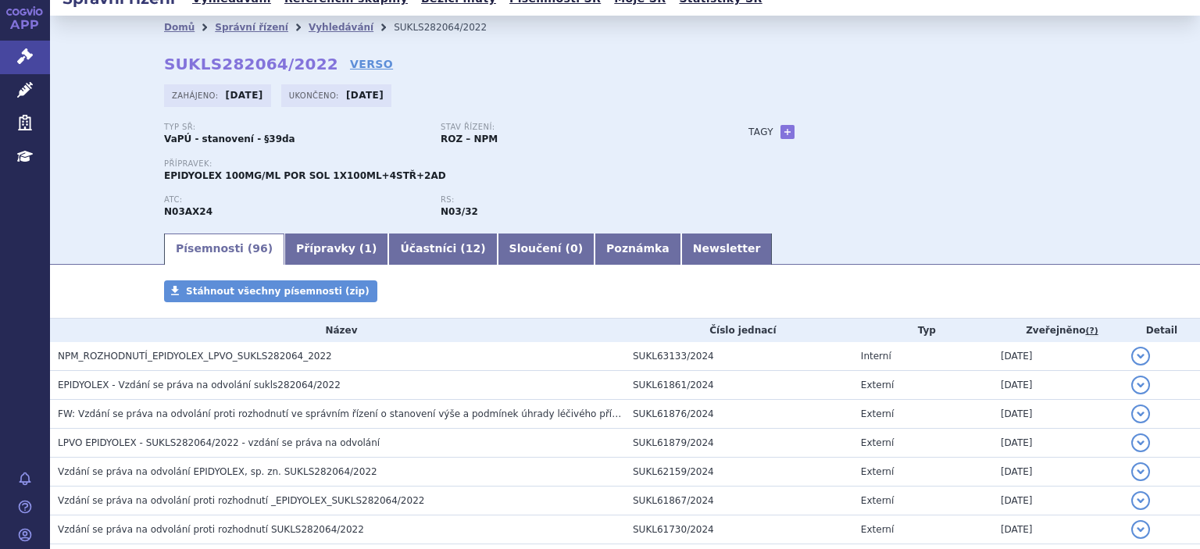
scroll to position [0, 0]
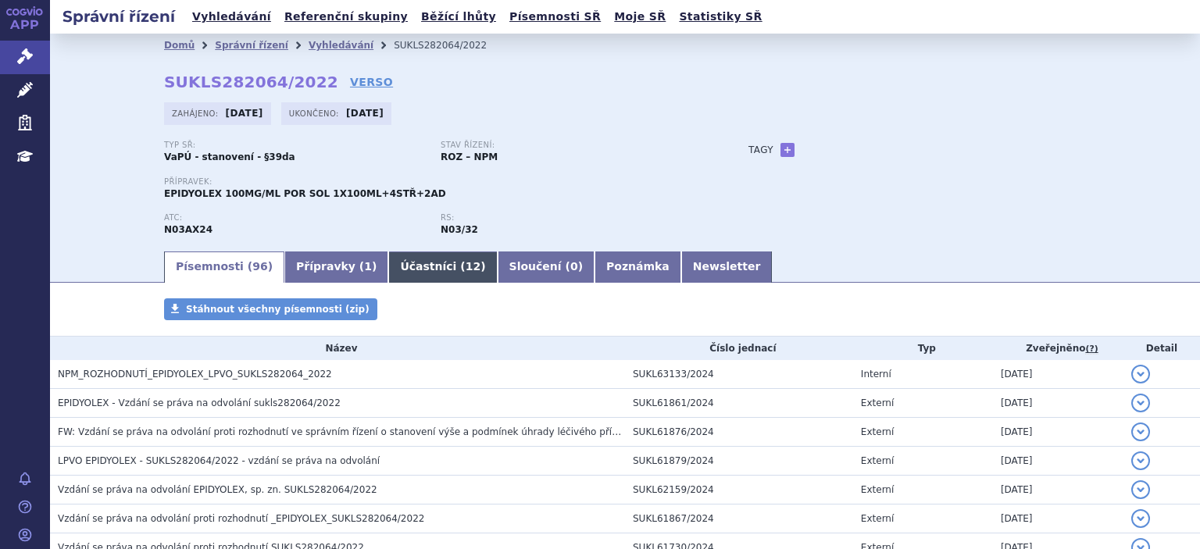
click at [403, 267] on link "Účastníci ( 12 )" at bounding box center [442, 267] width 109 height 31
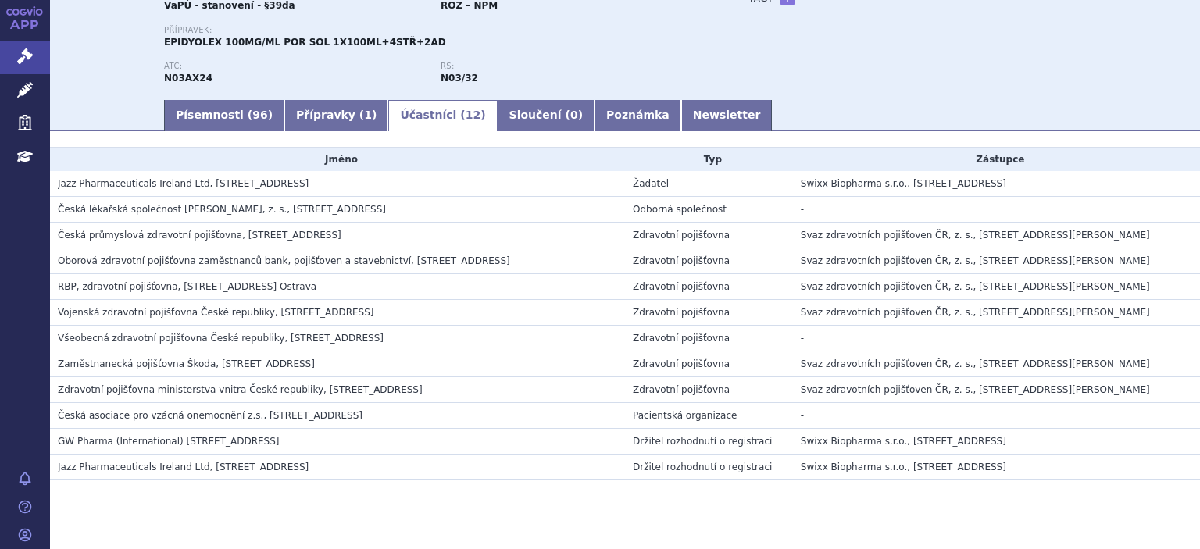
scroll to position [175, 0]
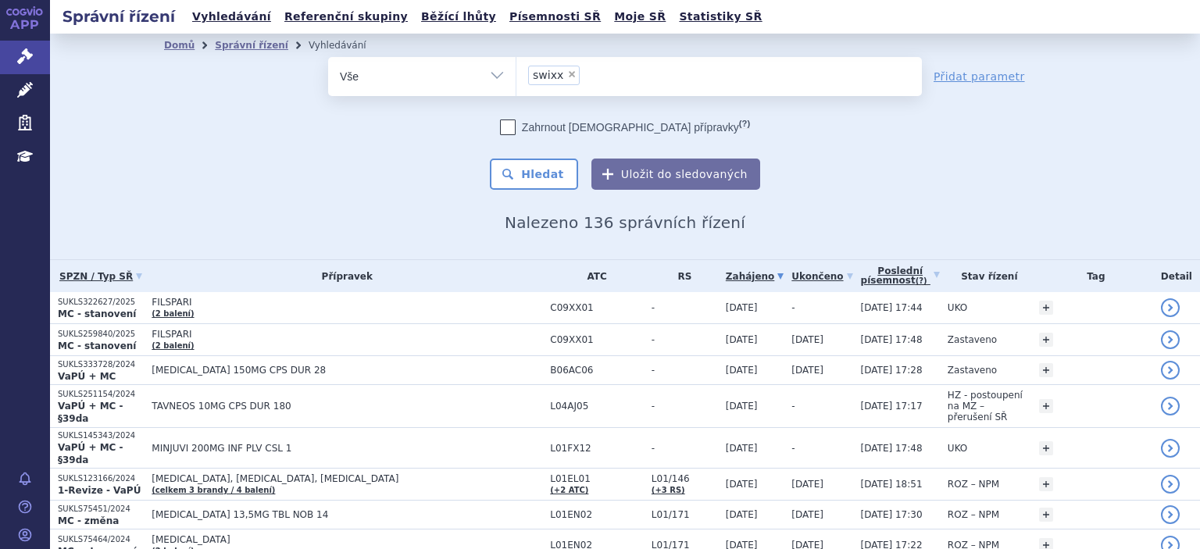
click at [567, 77] on span "×" at bounding box center [571, 74] width 9 height 9
click at [517, 77] on select "swixx" at bounding box center [516, 75] width 1 height 39
select select
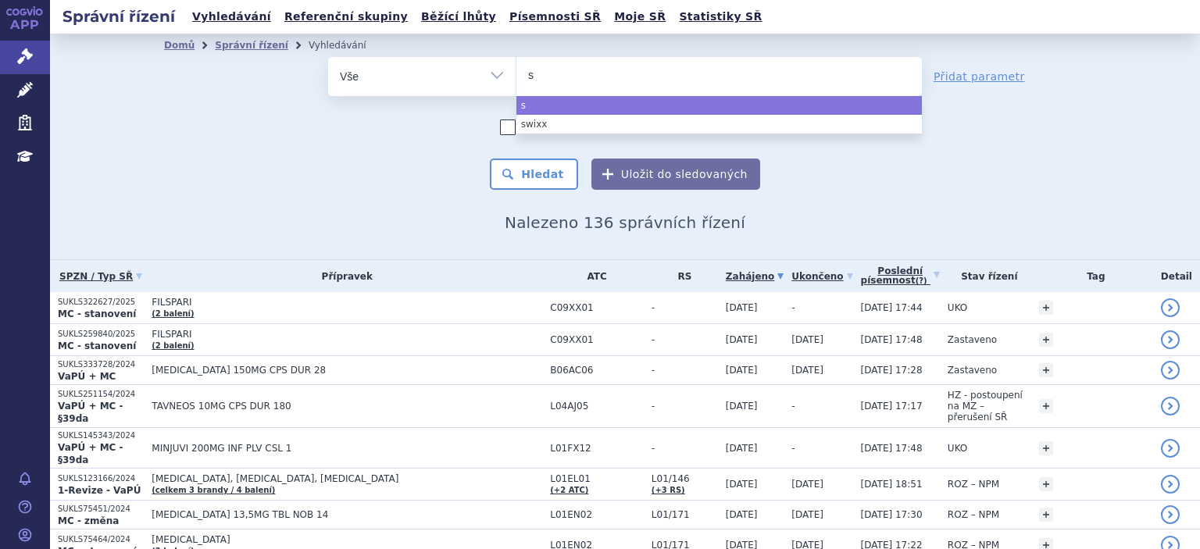
type input "sw"
type input "swi"
type input "swixx"
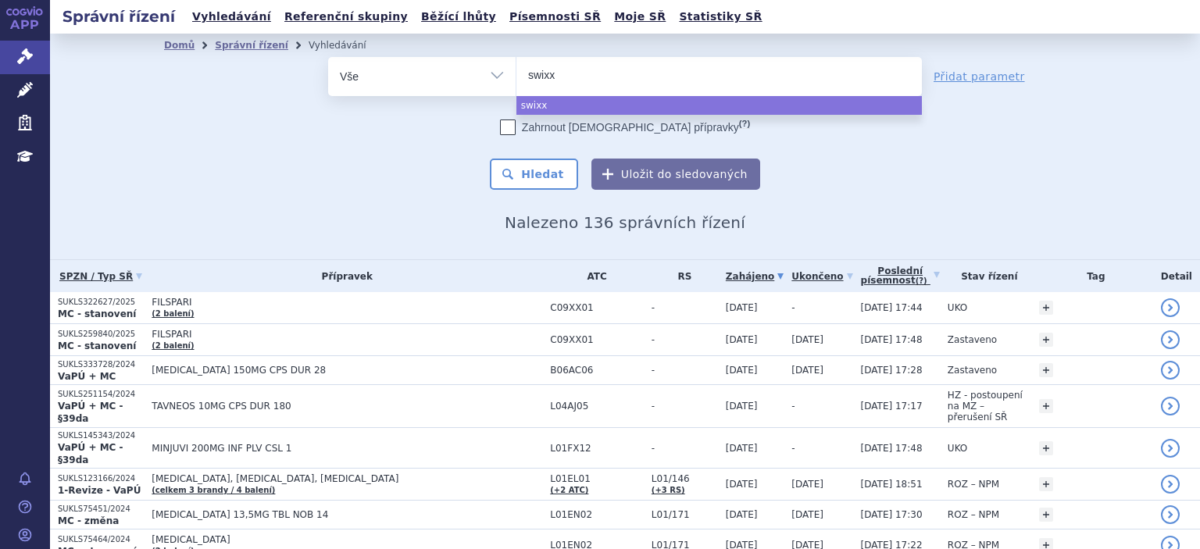
type input "swixx b"
type input "swixx bio"
type input "swixx biop"
type input "swixx bioph"
type input "swixx biophar"
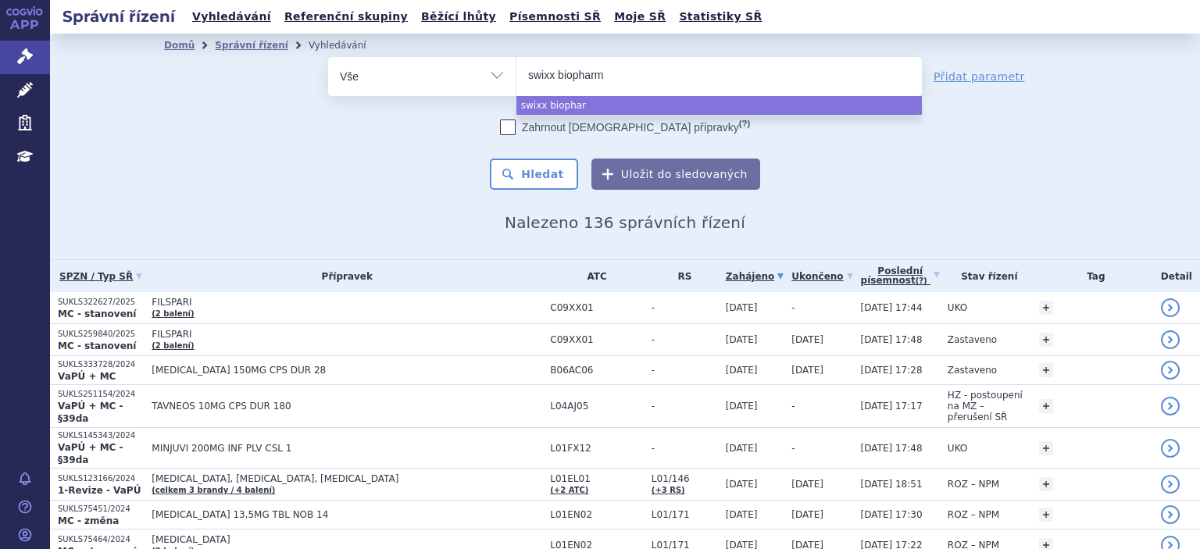
type input "swixx biopharma"
select select "swixx biopharma"
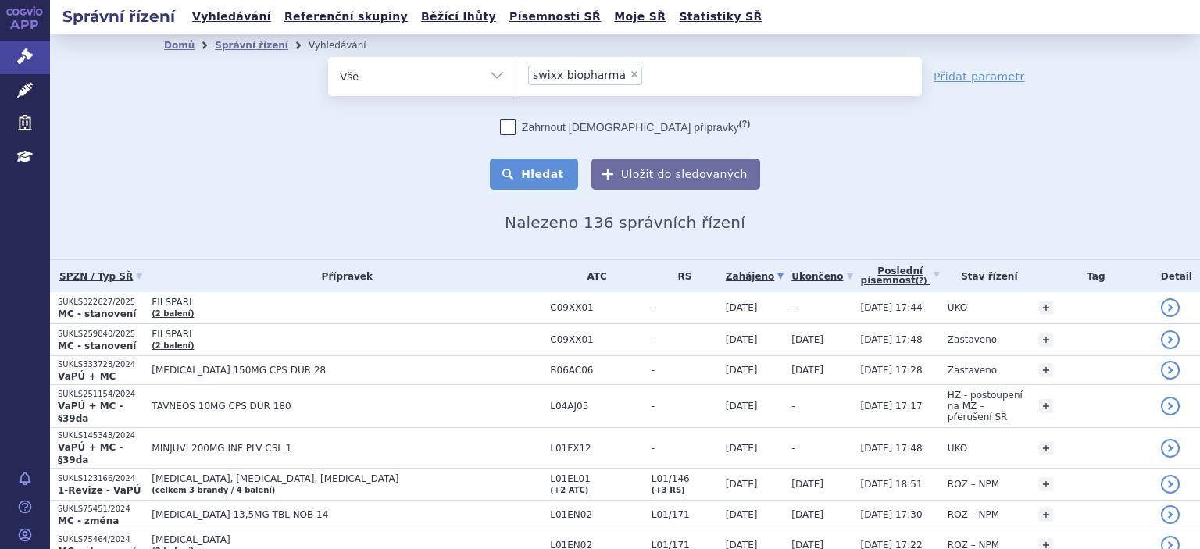
click at [559, 180] on button "Hledat" at bounding box center [534, 174] width 88 height 31
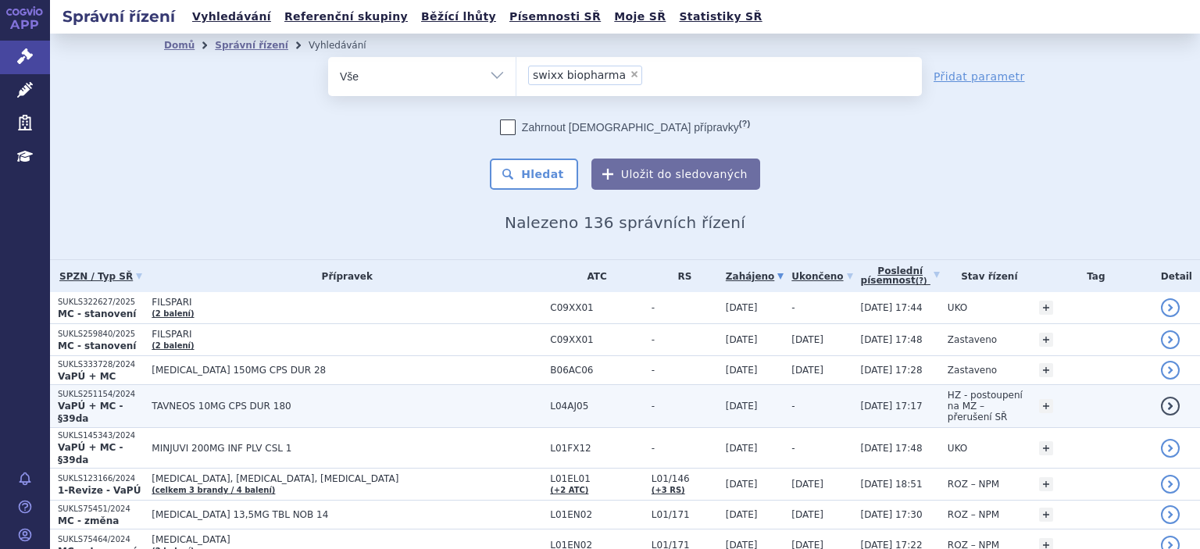
click at [115, 399] on p "SUKLS251154/2024" at bounding box center [101, 394] width 86 height 11
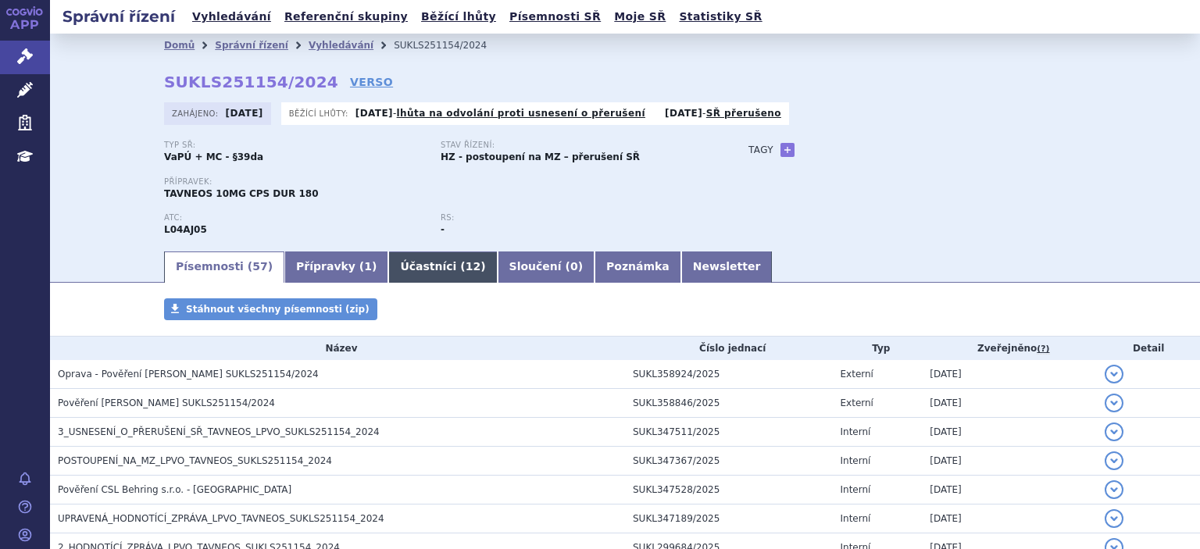
click at [411, 263] on link "Účastníci ( 12 )" at bounding box center [442, 267] width 109 height 31
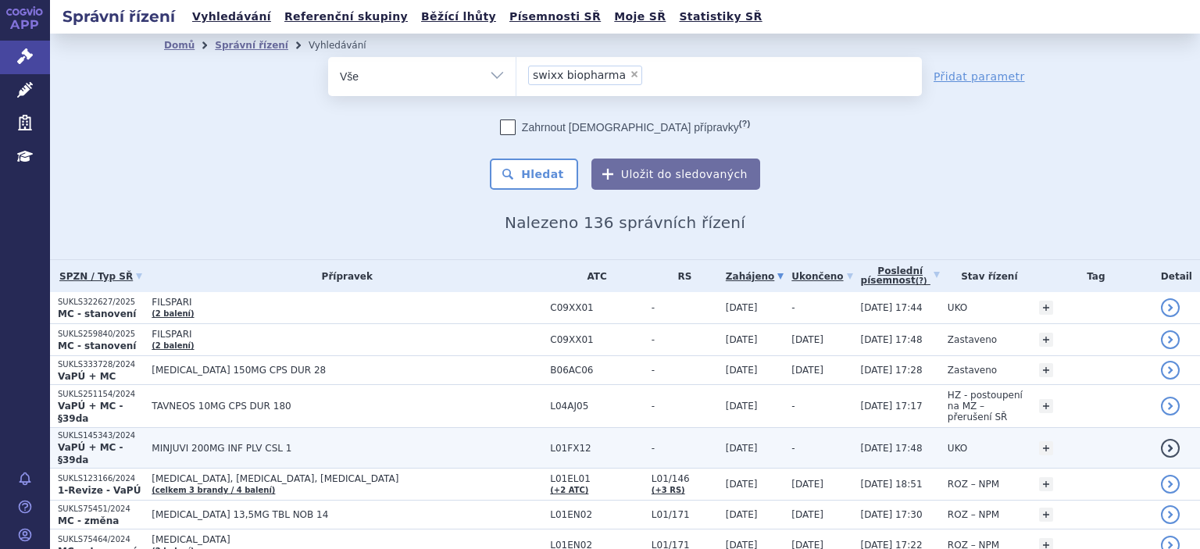
click at [111, 431] on p "SUKLS145343/2024" at bounding box center [101, 436] width 86 height 11
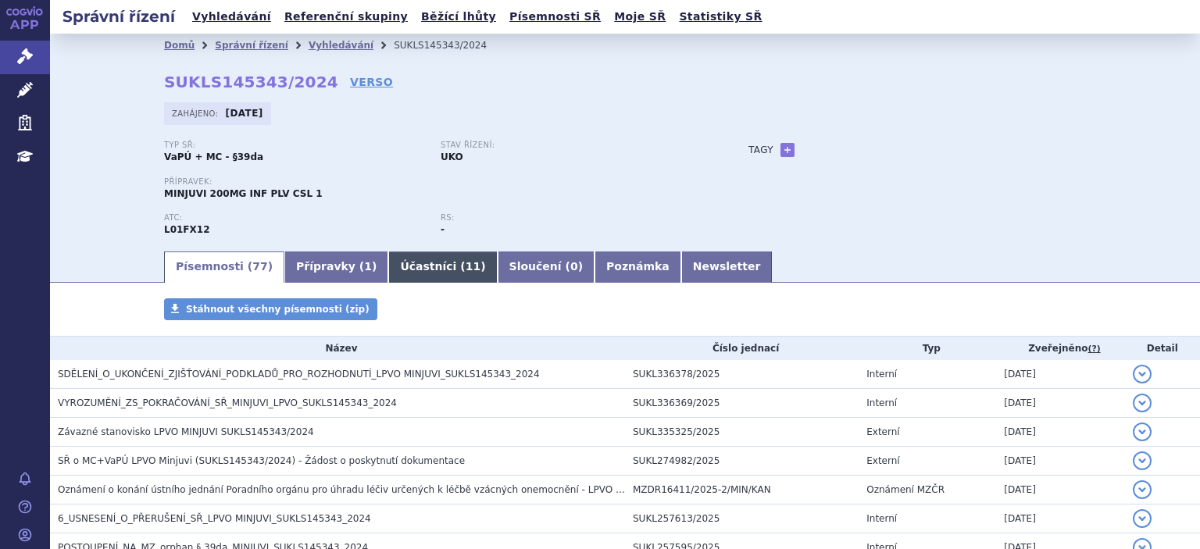
click at [406, 274] on link "Účastníci ( 11 )" at bounding box center [442, 267] width 109 height 31
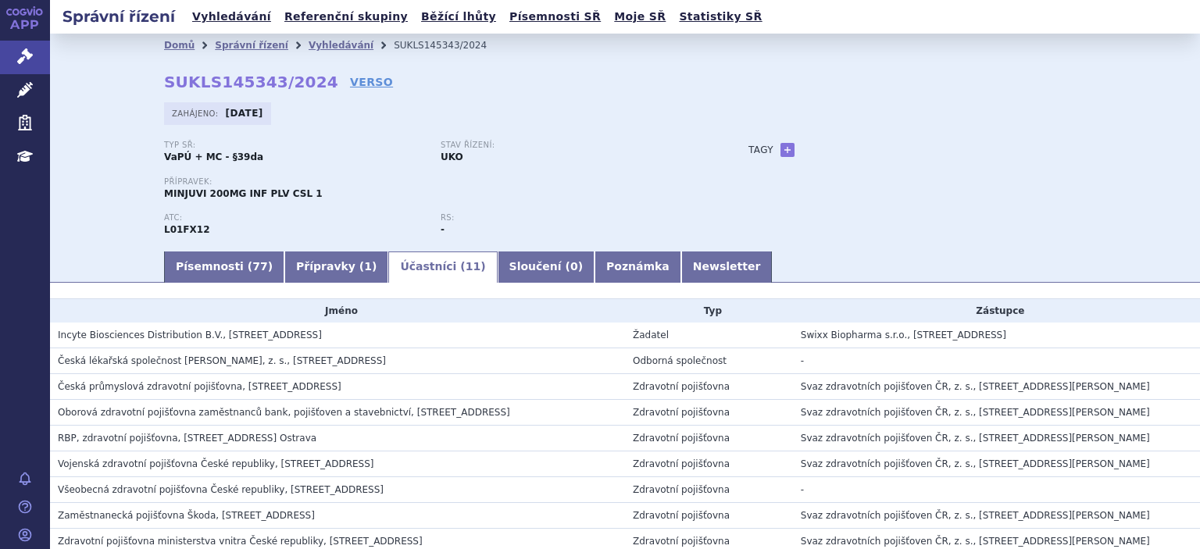
scroll to position [150, 0]
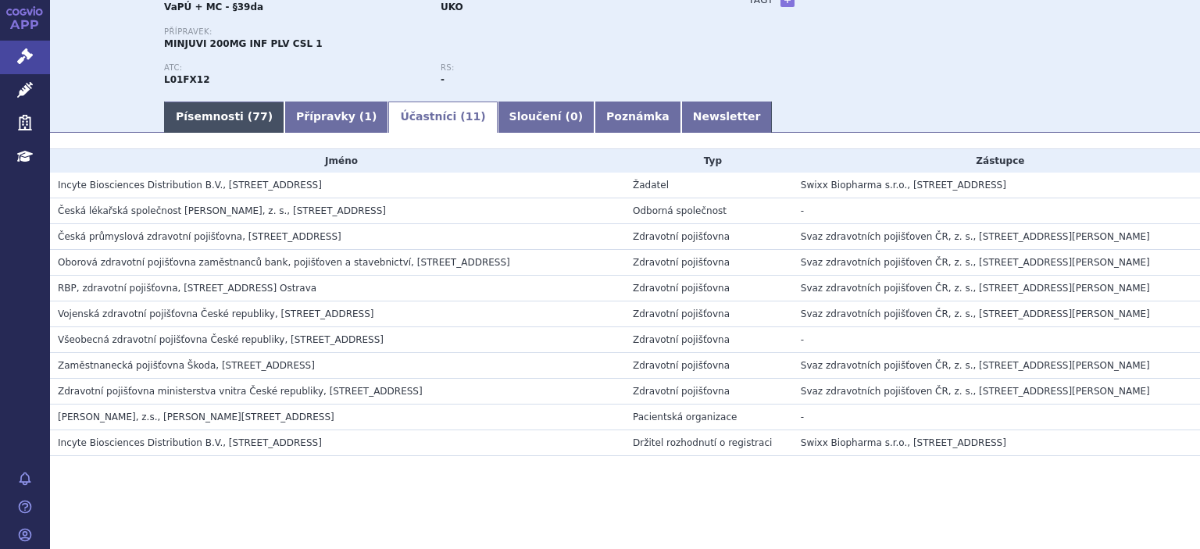
click at [203, 113] on link "Písemnosti ( 77 )" at bounding box center [224, 117] width 120 height 31
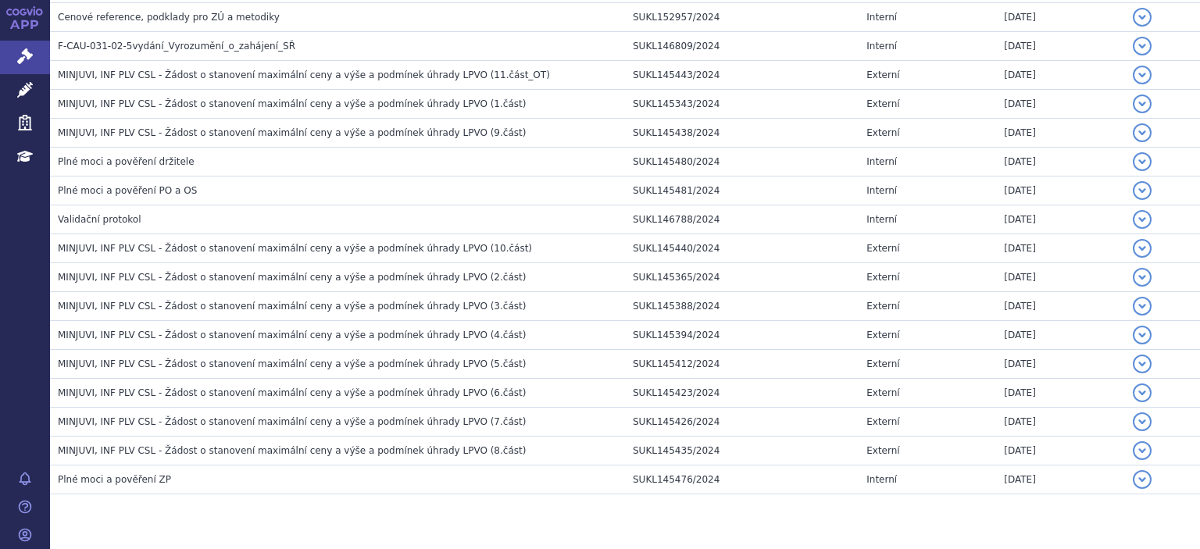
scroll to position [1944, 0]
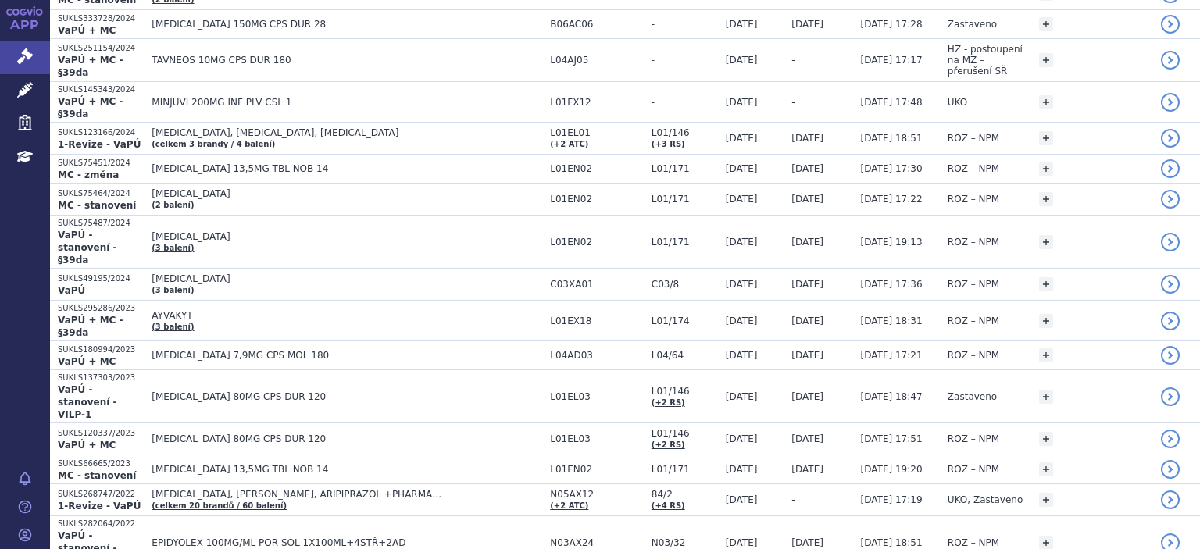
scroll to position [382, 0]
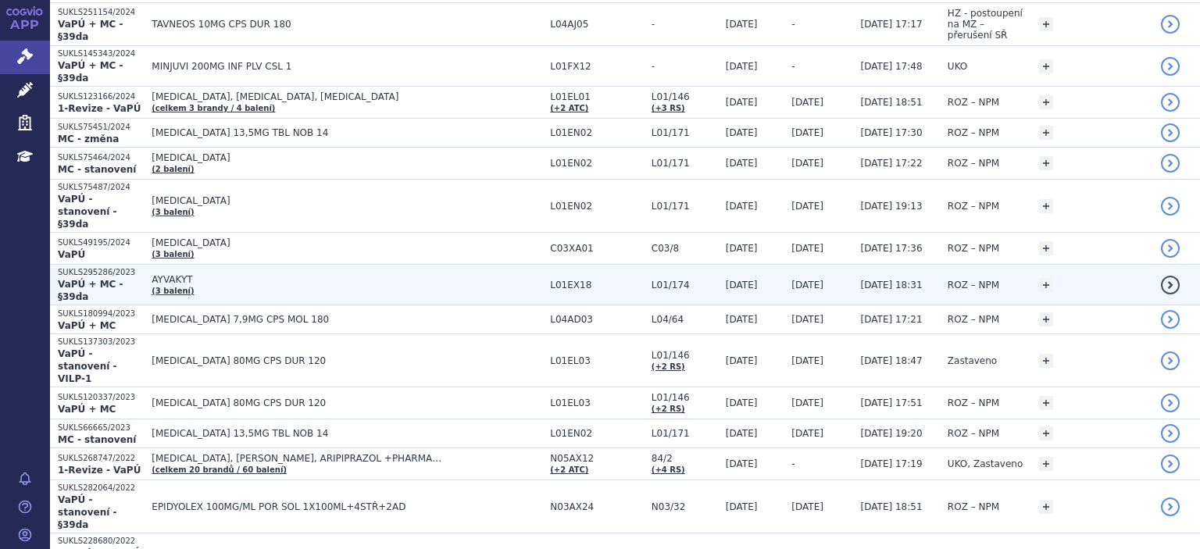
click at [97, 279] on strong "VaPÚ + MC - §39da" at bounding box center [91, 290] width 66 height 23
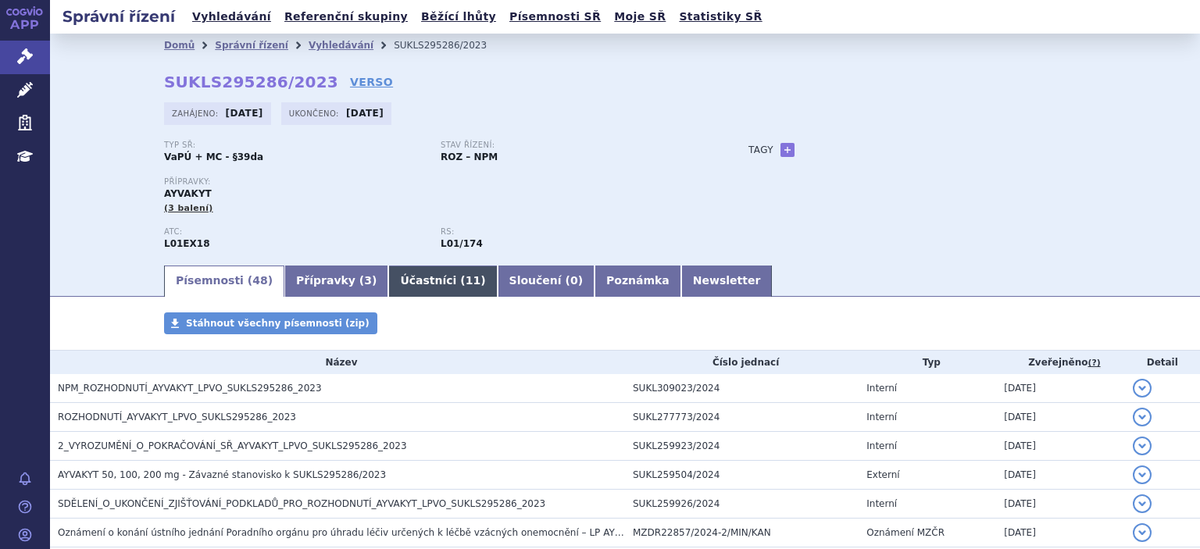
click at [417, 280] on link "Účastníci ( 11 )" at bounding box center [442, 281] width 109 height 31
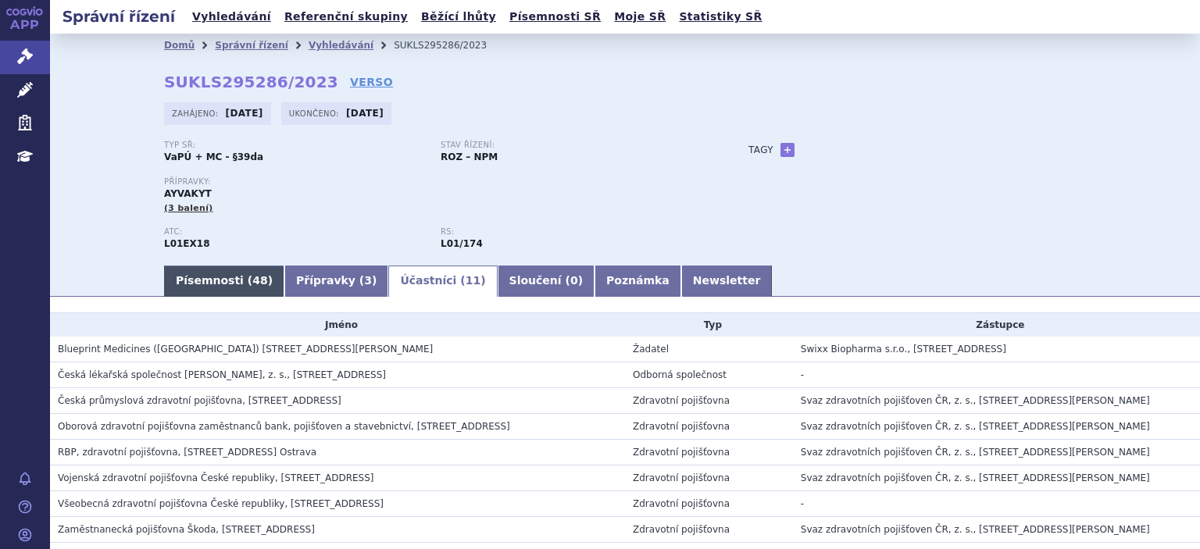
click at [221, 274] on link "Písemnosti ( 48 )" at bounding box center [224, 281] width 120 height 31
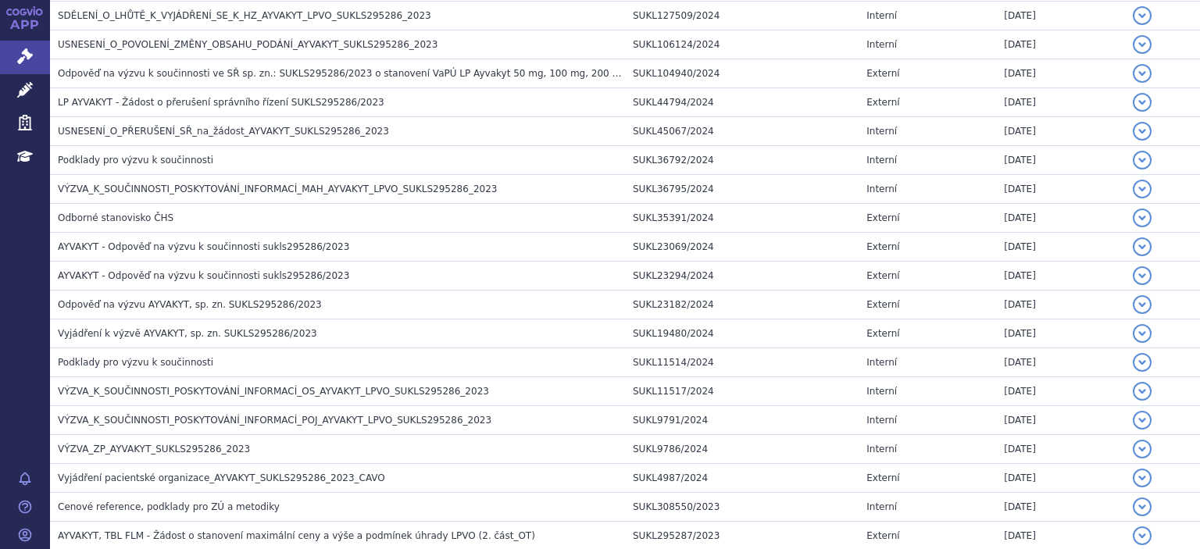
scroll to position [1300, 0]
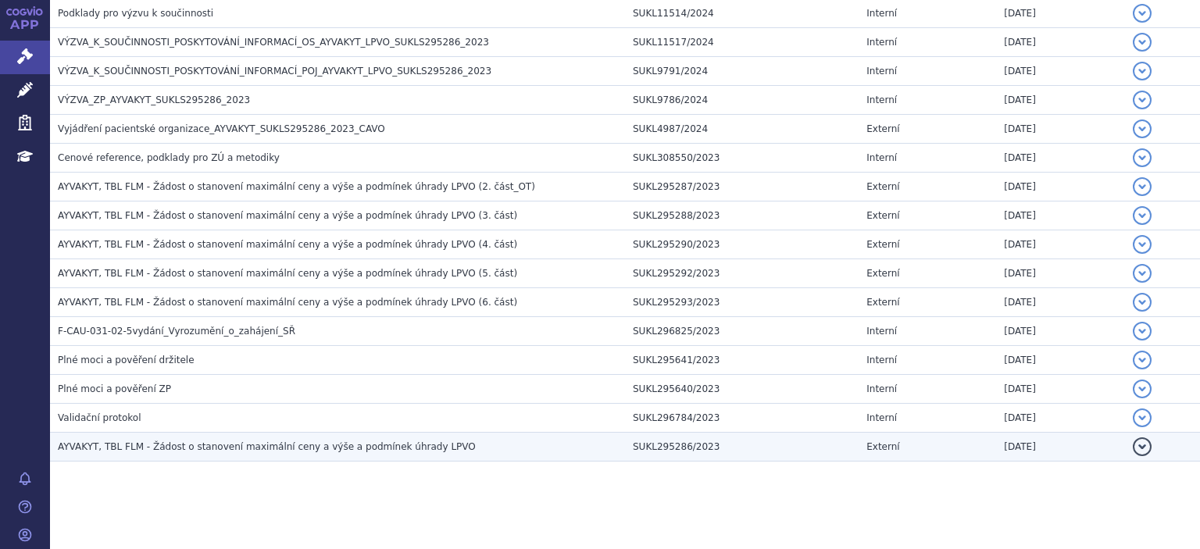
click at [256, 442] on span "AYVAKYT, TBL FLM - Žádost o stanovení maximální ceny a výše a podmínek úhrady L…" at bounding box center [267, 447] width 418 height 11
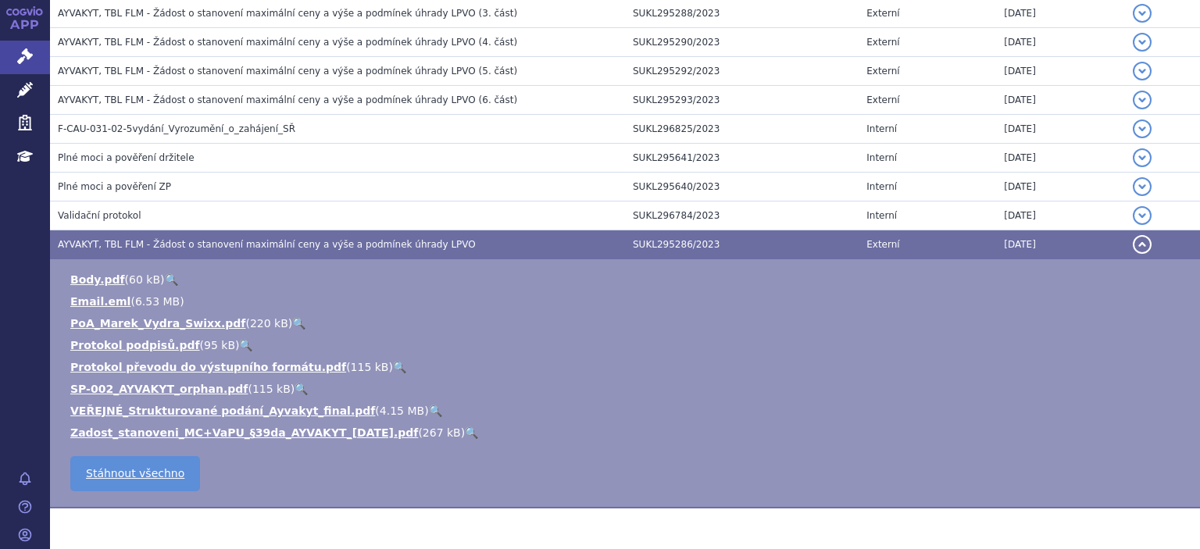
scroll to position [1503, 0]
click at [105, 319] on link "PoA_Marek_Vydra_Swixx.pdf" at bounding box center [157, 322] width 175 height 13
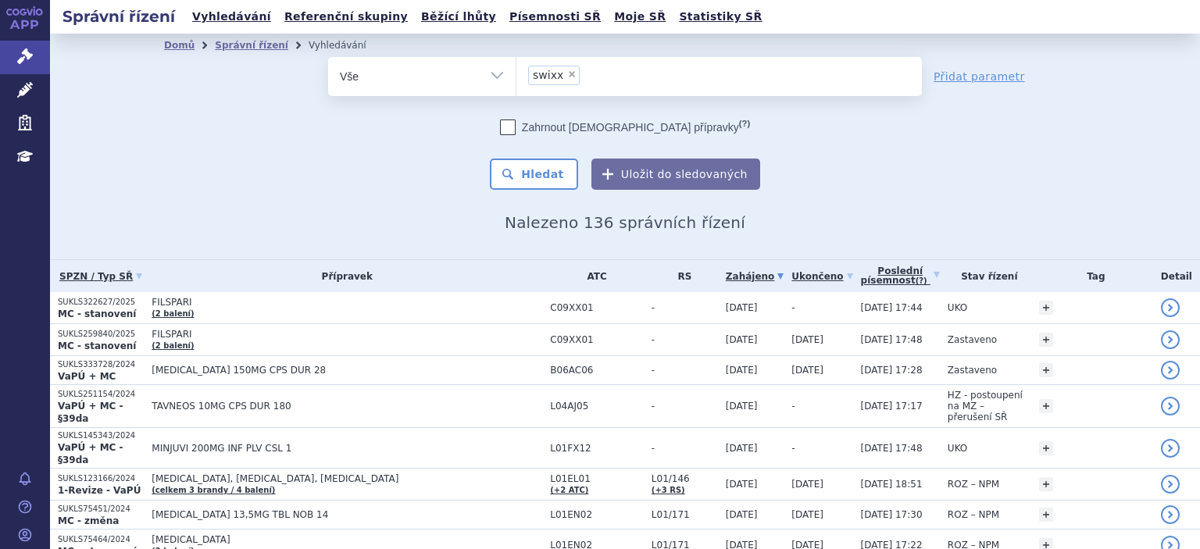
click at [570, 80] on li "× swixx" at bounding box center [554, 76] width 52 height 20
click at [517, 80] on select "swixx" at bounding box center [516, 75] width 1 height 39
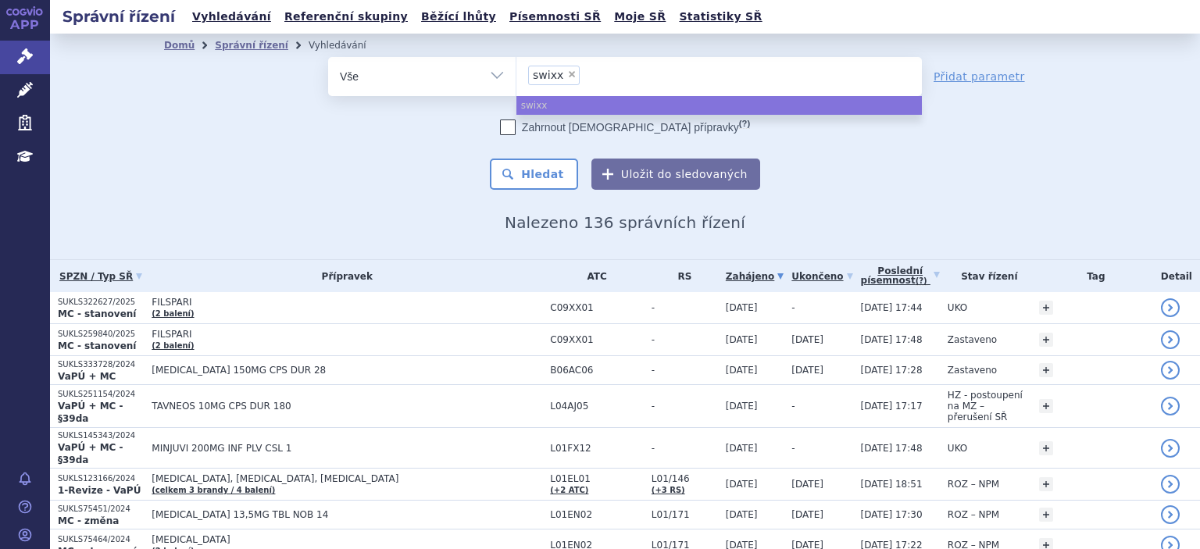
click at [567, 76] on span "×" at bounding box center [571, 74] width 9 height 9
click at [517, 76] on select "swixx" at bounding box center [516, 75] width 1 height 39
select select
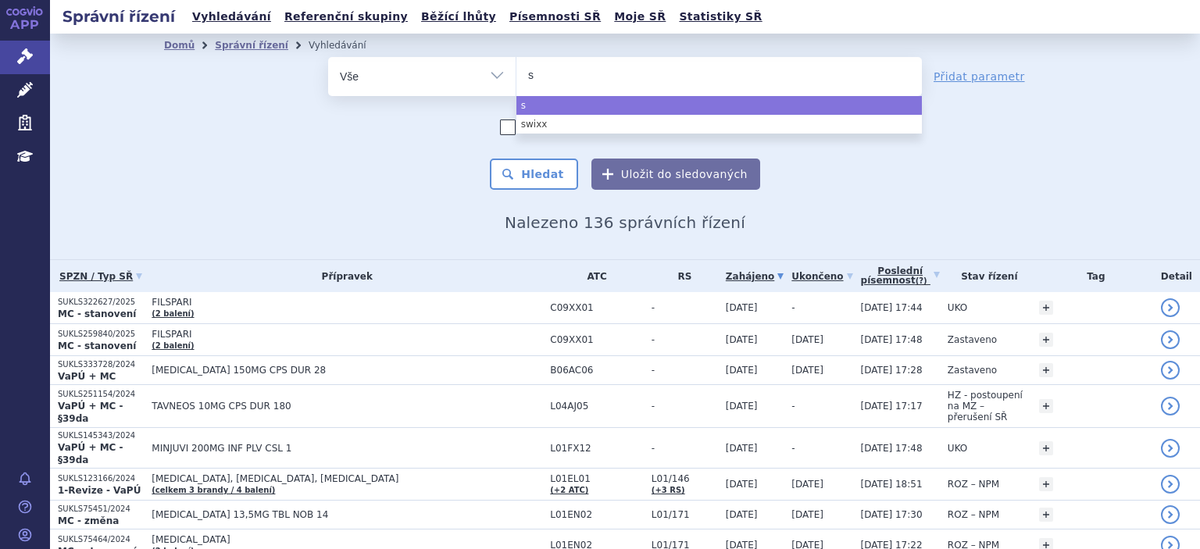
type input "sw"
type input "swi"
type input "swix"
type input "swixx"
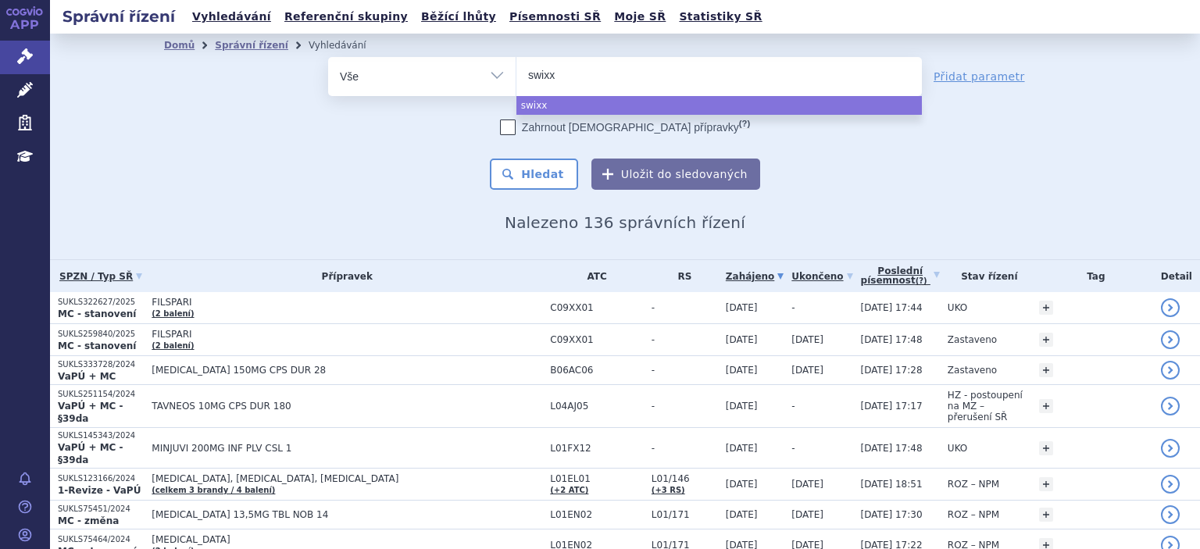
type input "swixx b"
type input "swixx bi"
type input "swixx bio"
type input "swixx biop"
type input "swixx biopha"
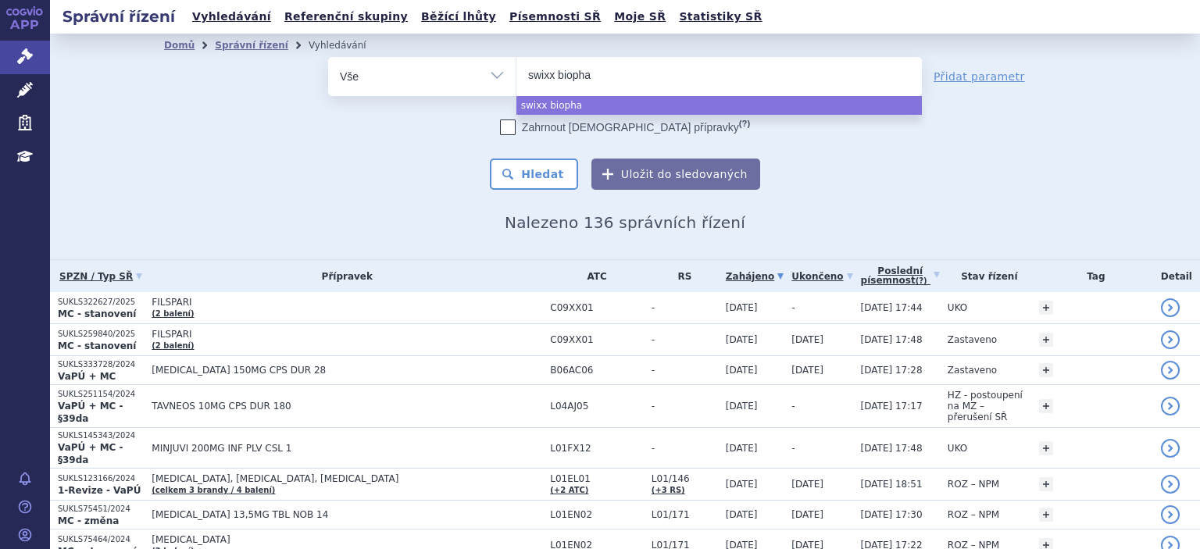
type input "swixx biophar"
type input "swixx biopharma"
select select "swixx biopharma"
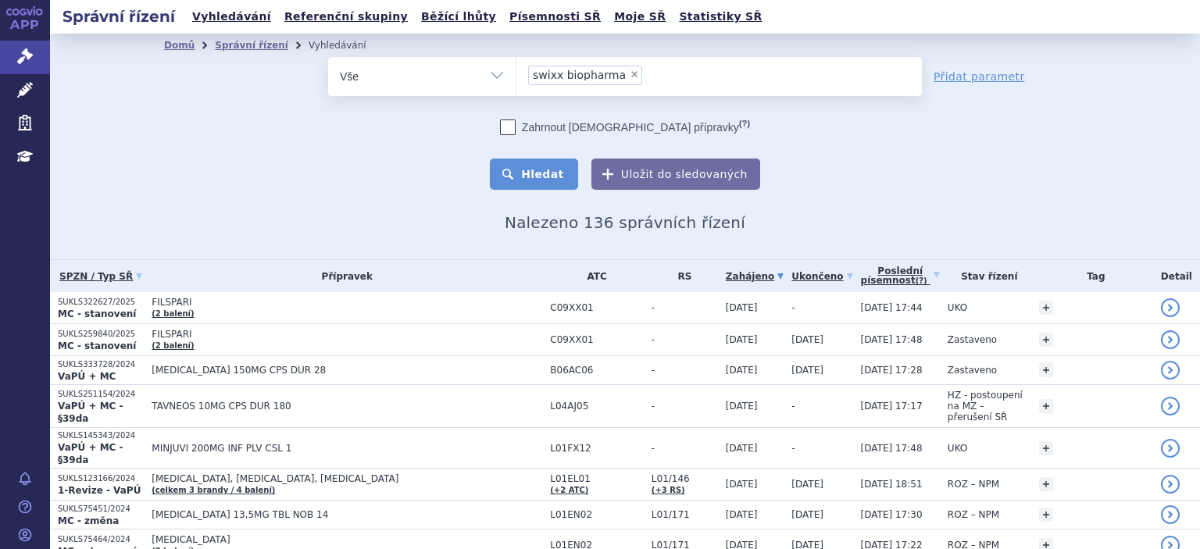
click at [537, 175] on button "Hledat" at bounding box center [534, 174] width 88 height 31
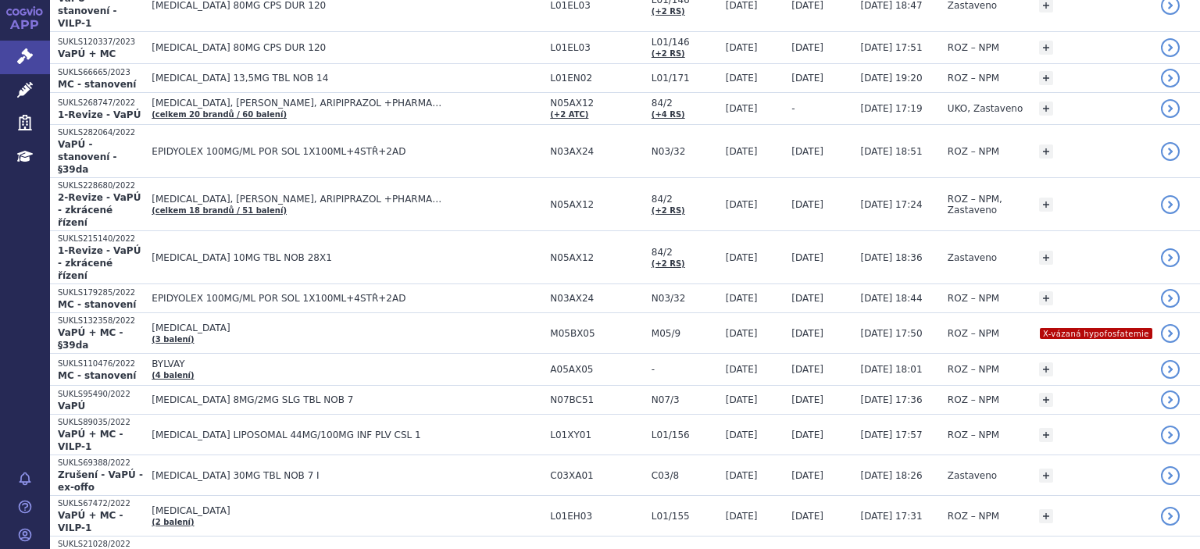
scroll to position [693, 0]
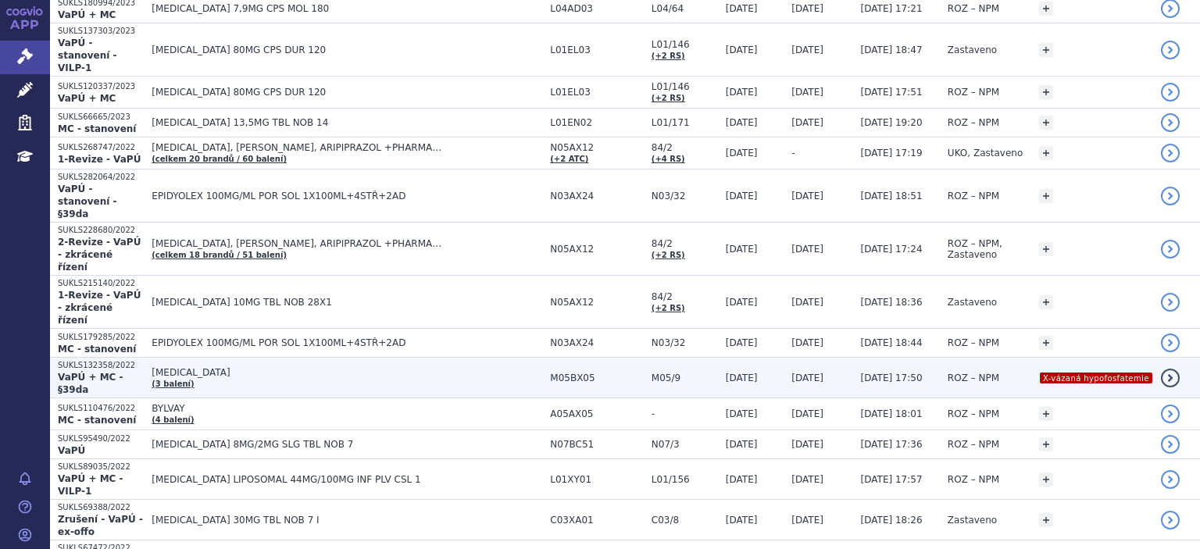
click at [111, 372] on strong "VaPÚ + MC - §39da" at bounding box center [91, 383] width 66 height 23
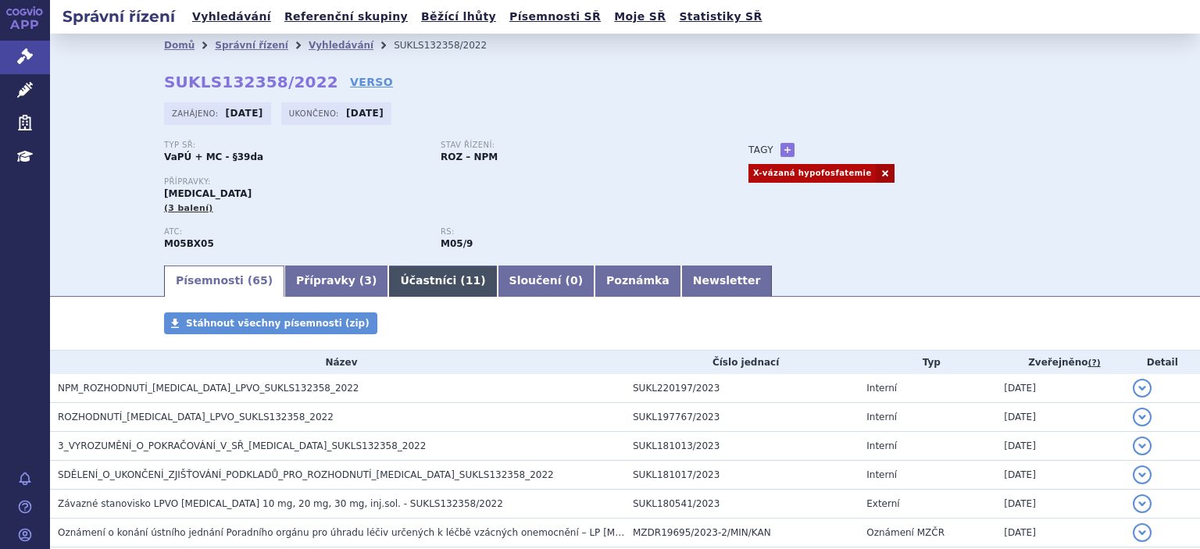
click at [399, 289] on link "Účastníci ( 11 )" at bounding box center [442, 281] width 109 height 31
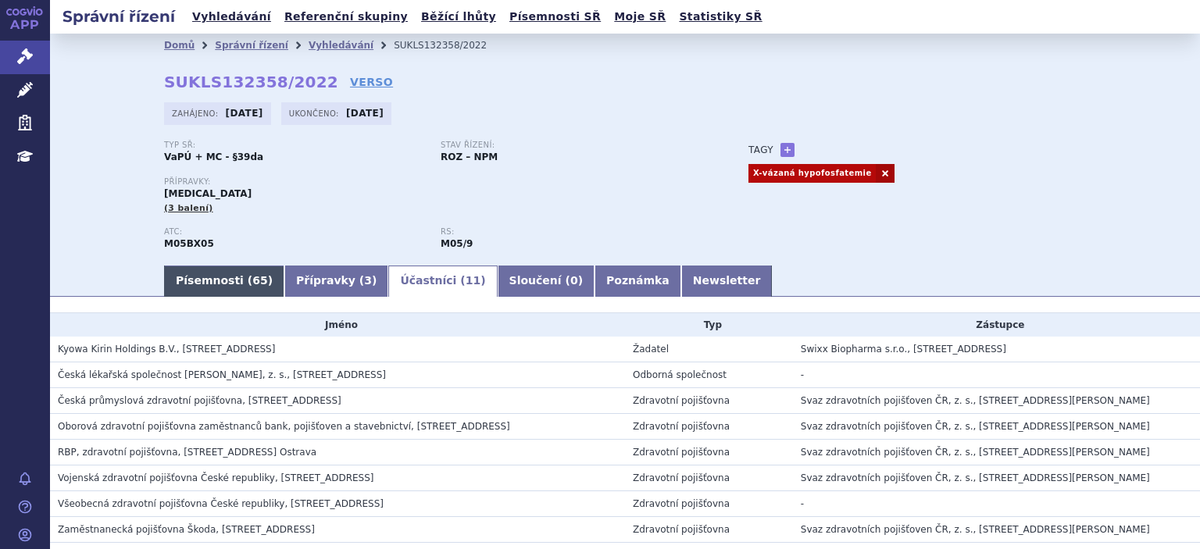
click at [197, 293] on link "Písemnosti ( 65 )" at bounding box center [224, 281] width 120 height 31
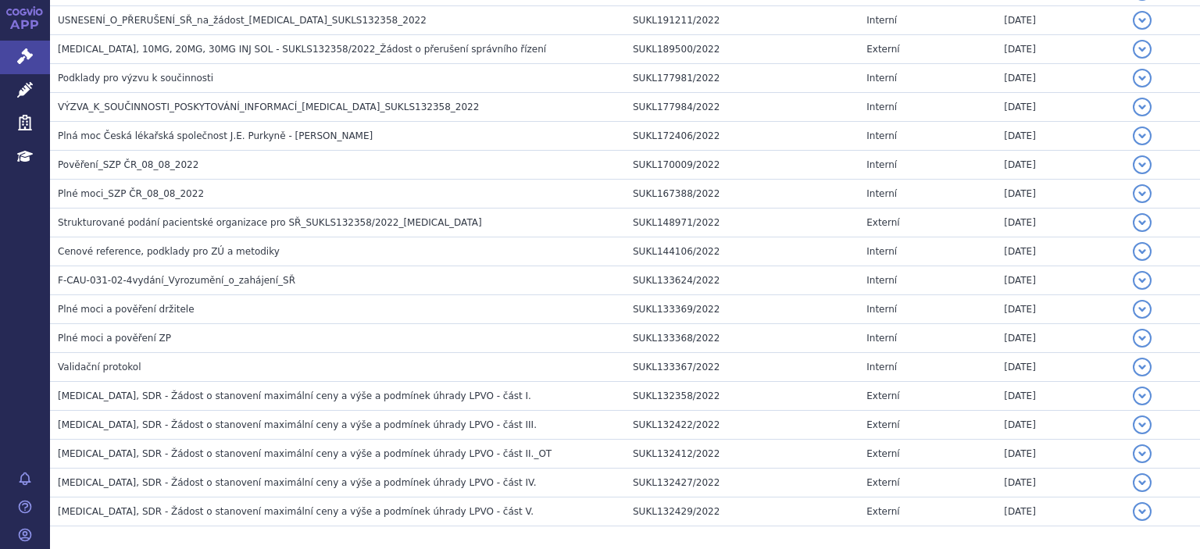
scroll to position [1789, 0]
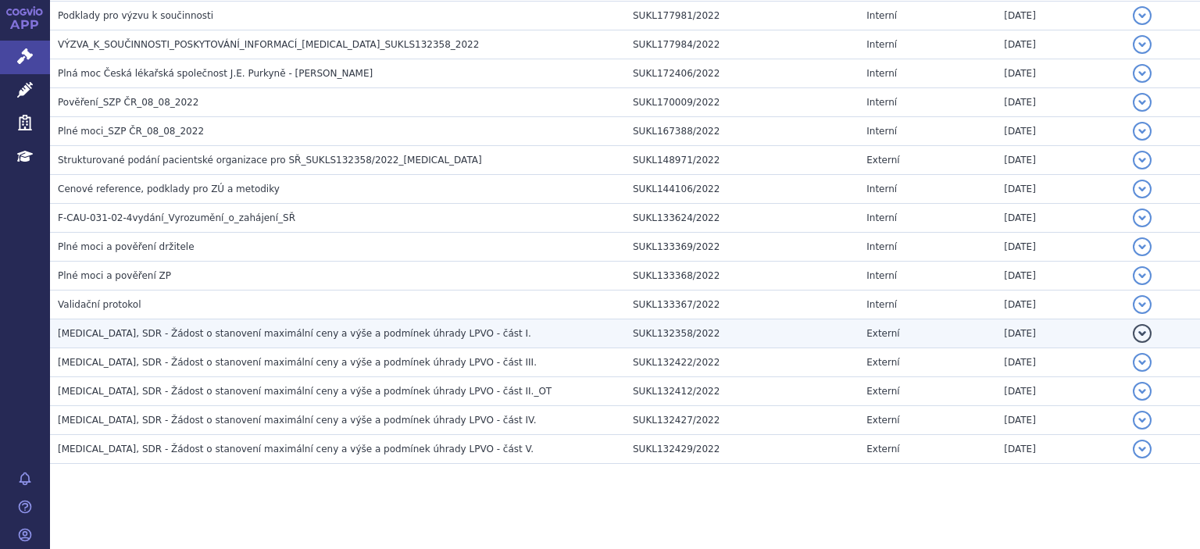
click at [264, 328] on span "[MEDICAL_DATA], SDR - Žádost o stanovení maximální ceny a výše a podmínek úhrad…" at bounding box center [295, 333] width 474 height 11
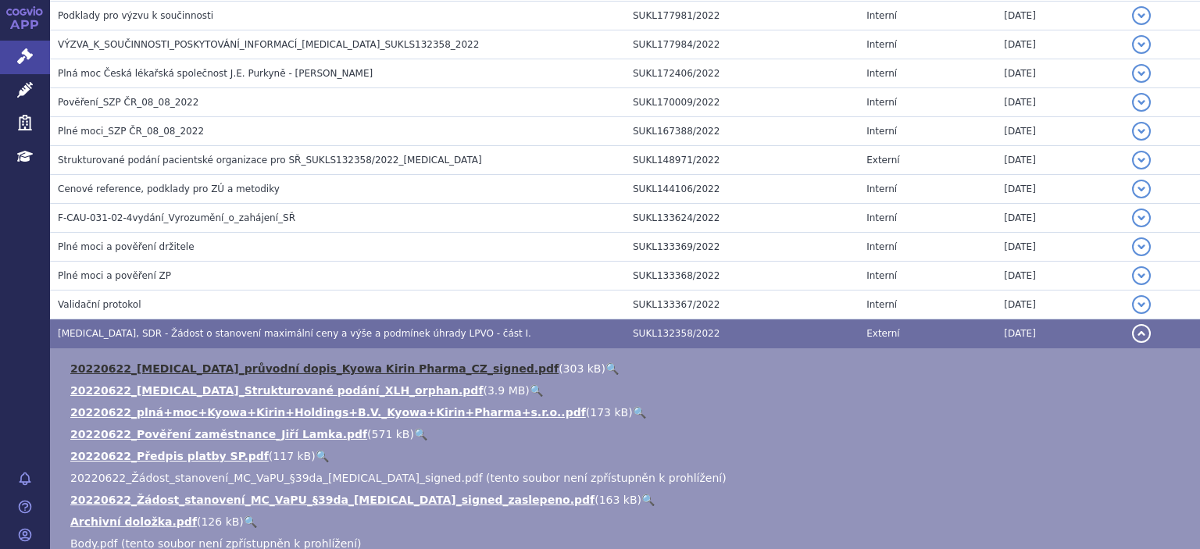
click at [267, 363] on link "20220622_[MEDICAL_DATA]_průvodní dopis_Kyowa Kirin Pharma_CZ_signed.pdf" at bounding box center [314, 369] width 488 height 13
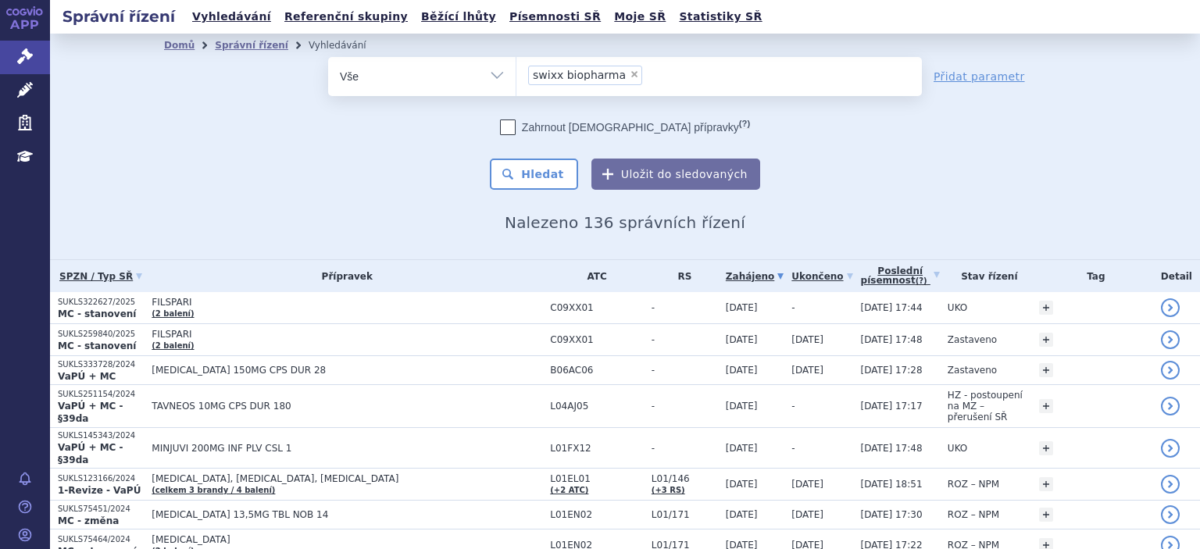
scroll to position [693, 0]
